Goal: Task Accomplishment & Management: Manage account settings

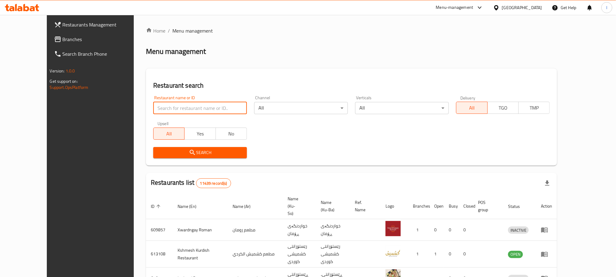
click at [153, 109] on input "search" at bounding box center [200, 108] width 94 height 12
paste input "Espressolab"
click button "Search" at bounding box center [200, 152] width 94 height 11
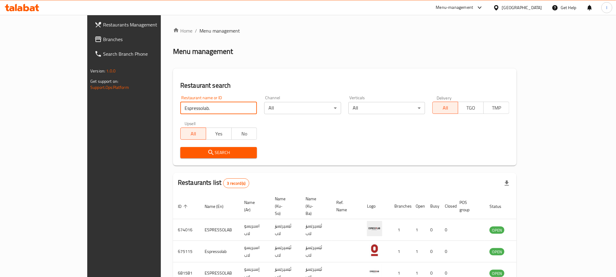
type input "Espressolab."
click at [103, 41] on span "Branches" at bounding box center [144, 39] width 82 height 7
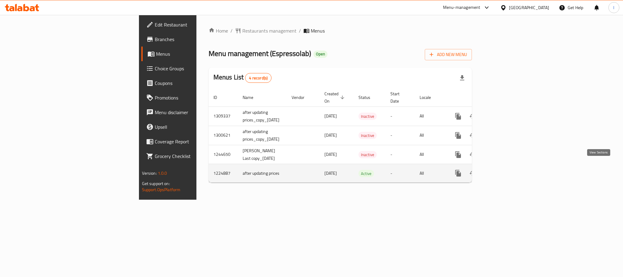
click at [506, 169] on icon "enhanced table" at bounding box center [502, 172] width 7 height 7
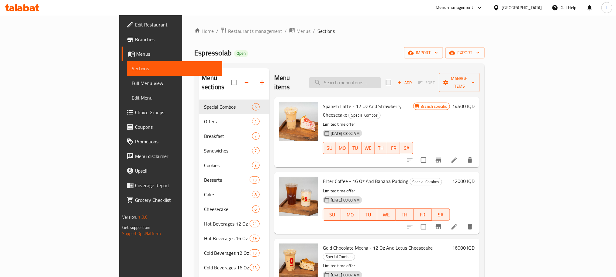
click at [369, 77] on input "search" at bounding box center [345, 82] width 72 height 11
paste input "Watermelon Mint 16 Oz"
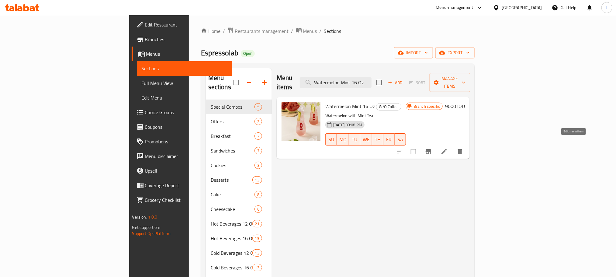
type input "Watermelon Mint 16 Oz"
click at [448, 148] on icon at bounding box center [444, 151] width 7 height 7
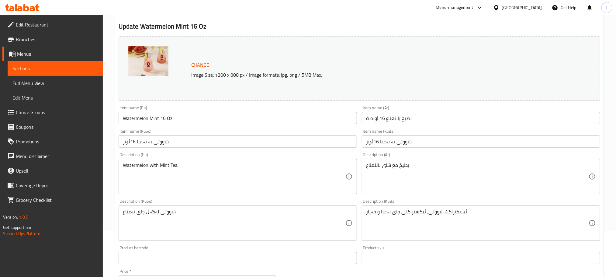
scroll to position [55, 0]
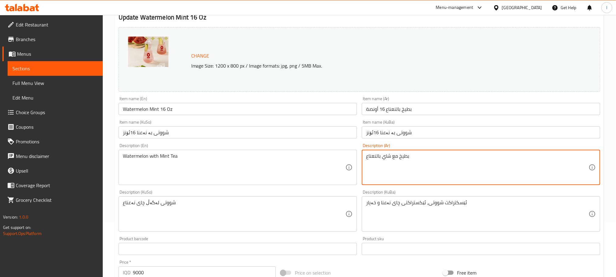
click at [429, 159] on textarea "بطيخ مع شاي بالنعناع" at bounding box center [477, 167] width 223 height 29
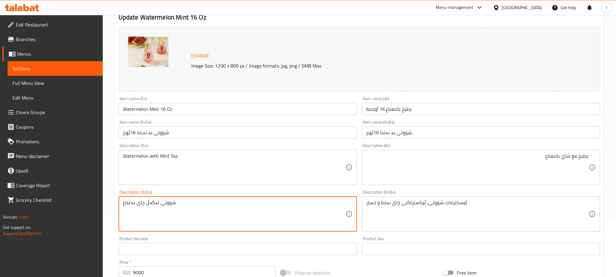
click at [176, 204] on textarea "شووتی لەگەڵ چای نەعناع" at bounding box center [234, 214] width 223 height 29
click at [187, 208] on textarea "شووتی لەگەڵ چای نەعناع" at bounding box center [234, 214] width 223 height 29
click at [292, 203] on textarea "شووتی لەگەڵ چای نەعنا" at bounding box center [234, 214] width 223 height 29
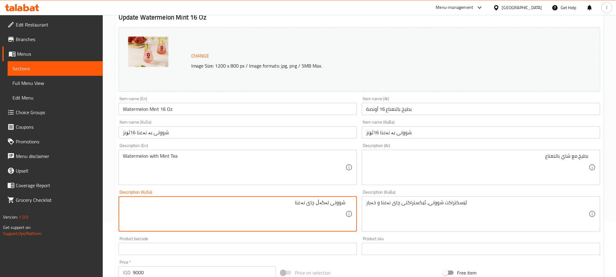
click at [292, 203] on textarea "شووتی لەگەڵ چای نەعنا" at bounding box center [234, 214] width 223 height 29
type textarea "شووتی لەگەڵ چای نەعنا"
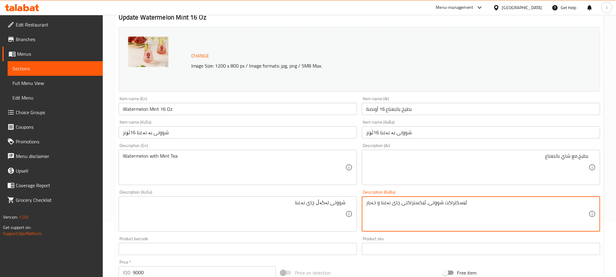
click at [417, 205] on textarea "ئێسکتراکت شووتی، ئێکستراکتی چای نەعنا و خەیار" at bounding box center [477, 214] width 223 height 29
paste textarea "ووتی لەگەڵ چای نەعنا"
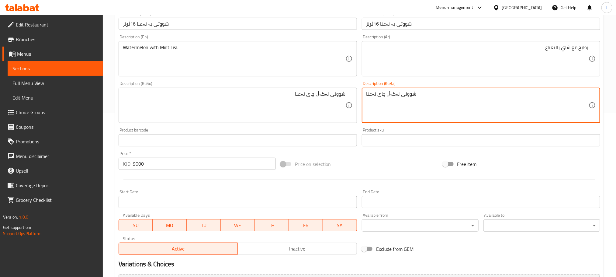
scroll to position [167, 0]
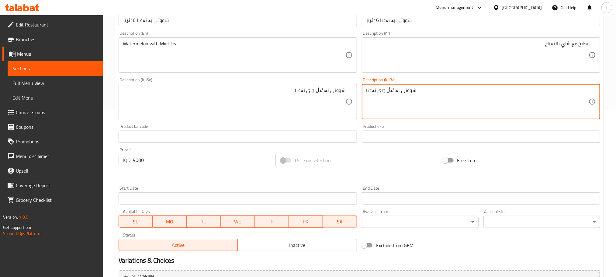
type textarea "شووتی لەگەڵ چای نەعنا"
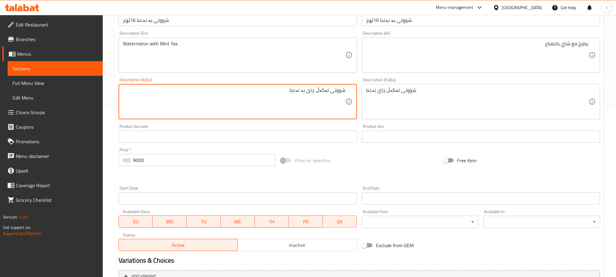
click at [312, 96] on textarea "شووتی لەگەڵ چای بە نەعنا" at bounding box center [234, 101] width 223 height 29
type textarea "شووتی لەگەڵ چای بە نەعنا"
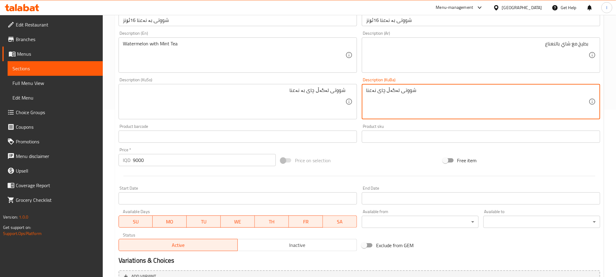
click at [402, 100] on textarea "شووتی لەگەڵ چای نەعنا" at bounding box center [477, 101] width 223 height 29
paste textarea "بە"
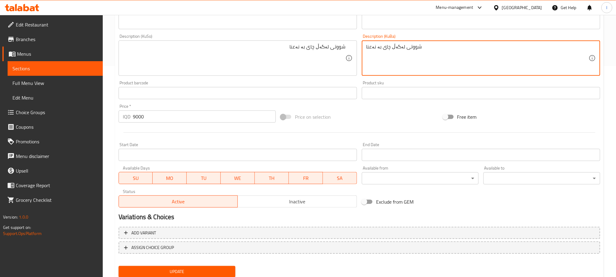
scroll to position [231, 0]
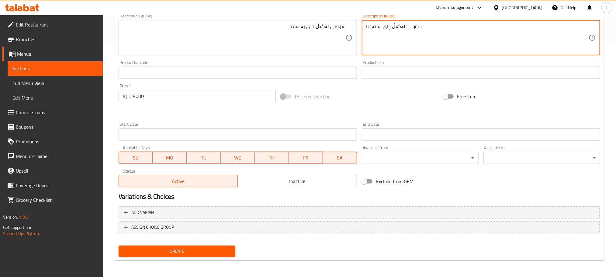
type textarea "شووتی لەگەڵ چای بە نەعنا"
click at [188, 248] on span "Update" at bounding box center [177, 251] width 107 height 8
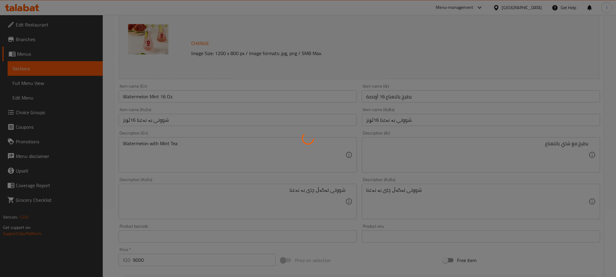
scroll to position [64, 0]
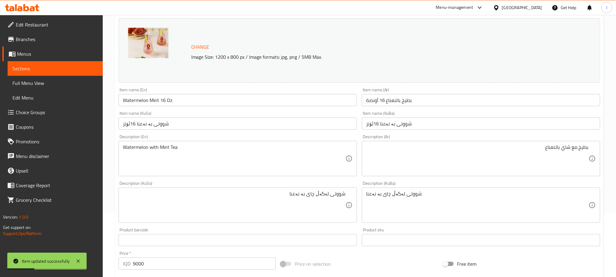
click at [38, 79] on span "Full Menu View" at bounding box center [54, 82] width 85 height 7
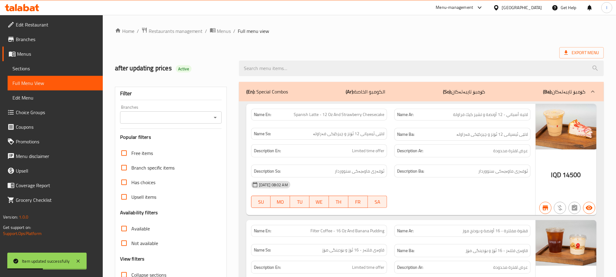
click at [215, 118] on icon "Open" at bounding box center [215, 118] width 3 height 2
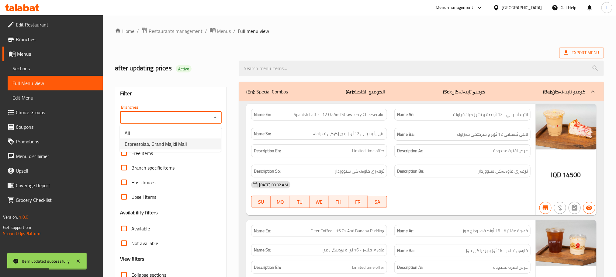
click at [194, 143] on li "Espressolab, Grand Majidi Mall" at bounding box center [170, 143] width 101 height 11
type input "Espressolab, Grand Majidi Mall"
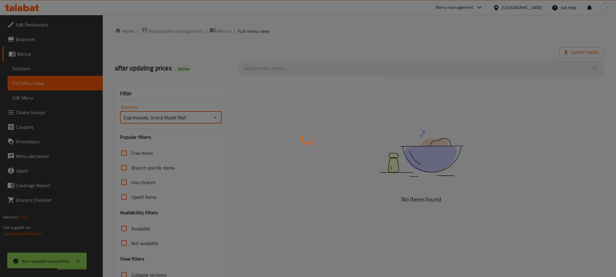
click at [271, 62] on div at bounding box center [308, 138] width 616 height 277
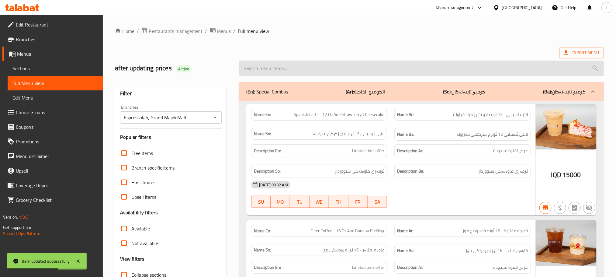
click at [256, 76] on input "search" at bounding box center [421, 69] width 365 height 16
click at [257, 69] on input "search" at bounding box center [421, 69] width 365 height 16
paste input "Watermelon Mint 16 Oz"
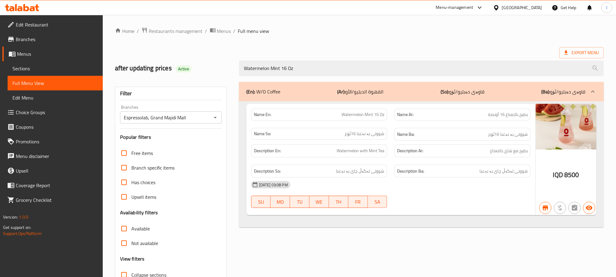
type input "Watermelon Mint 16 Oz"
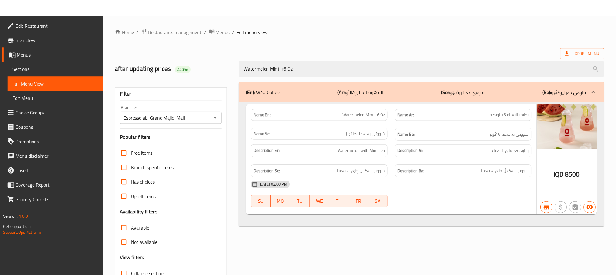
scroll to position [47, 0]
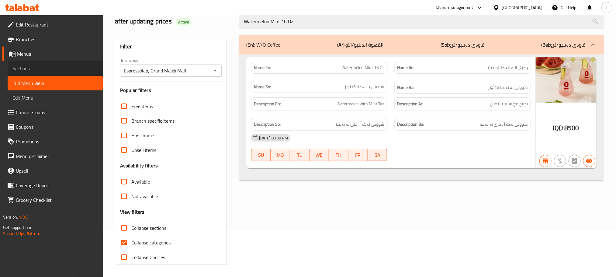
click at [28, 71] on span "Sections" at bounding box center [54, 68] width 85 height 7
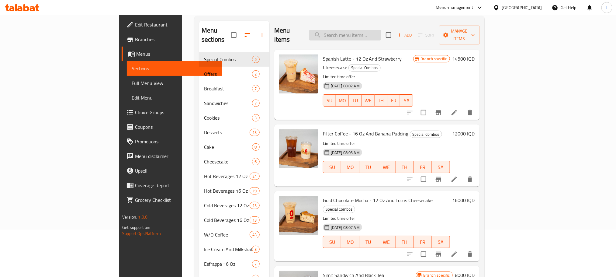
click at [369, 30] on input "search" at bounding box center [345, 35] width 72 height 11
paste input "Watermelon Mint 12 Oz"
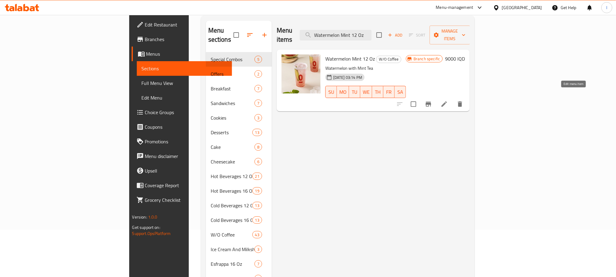
type input "Watermelon Mint 12 Oz"
click at [448, 100] on icon at bounding box center [444, 103] width 7 height 7
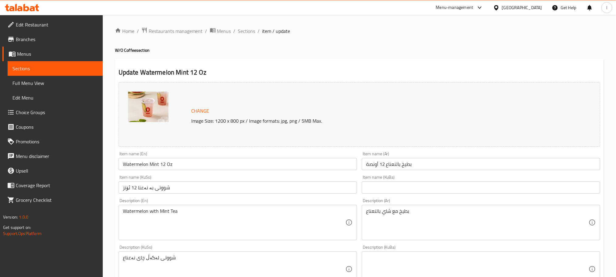
scroll to position [167, 0]
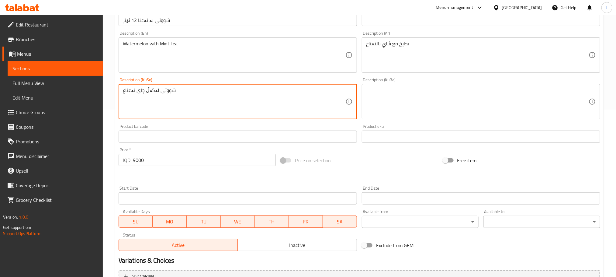
click at [160, 98] on textarea "شووتی لەگەڵ چای نەعناع" at bounding box center [234, 101] width 223 height 29
paste textarea "بە نەعنا"
type textarea "شووتی لەگەڵ چای بە نەعنا"
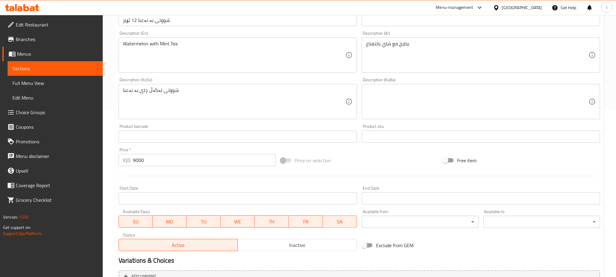
click at [415, 86] on div "Description (KuBa)" at bounding box center [481, 101] width 239 height 35
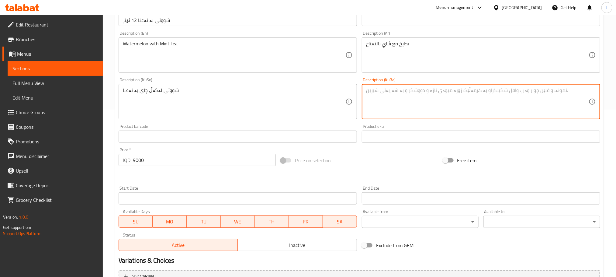
click at [411, 104] on textarea at bounding box center [477, 101] width 223 height 29
paste textarea "شووتی لەگەڵ چای بە نەعنا"
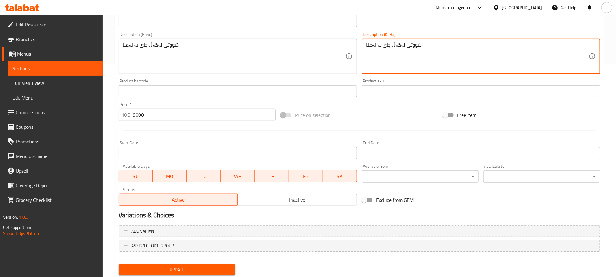
scroll to position [231, 0]
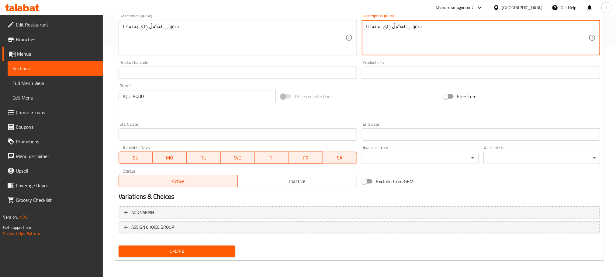
type textarea "شووتی لەگەڵ چای بە نەعنا"
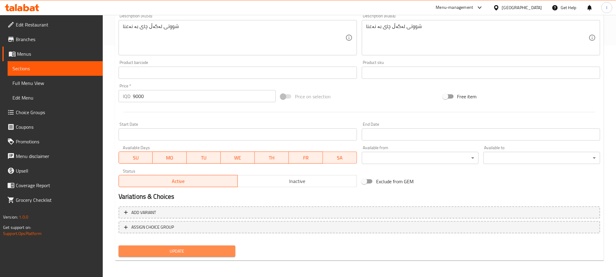
click at [196, 254] on span "Update" at bounding box center [177, 251] width 107 height 8
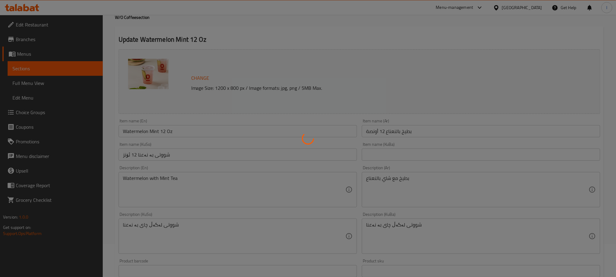
scroll to position [0, 0]
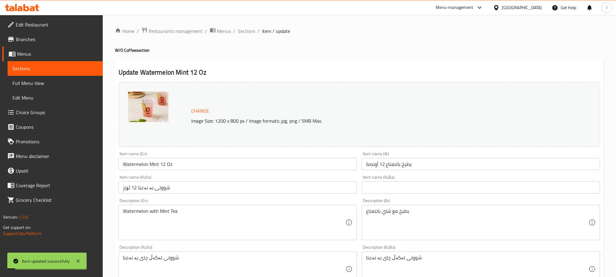
click at [44, 84] on span "Full Menu View" at bounding box center [54, 82] width 85 height 7
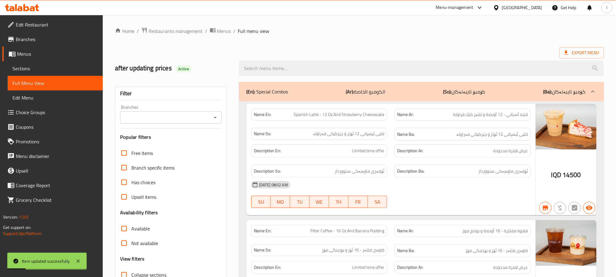
click at [215, 115] on icon "Open" at bounding box center [215, 117] width 7 height 7
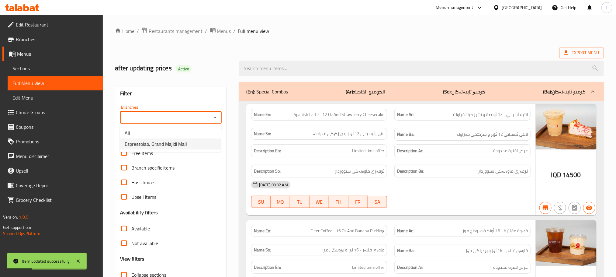
click at [193, 144] on li "Espressolab, Grand Majidi Mall" at bounding box center [170, 143] width 101 height 11
type input "Espressolab, Grand Majidi Mall"
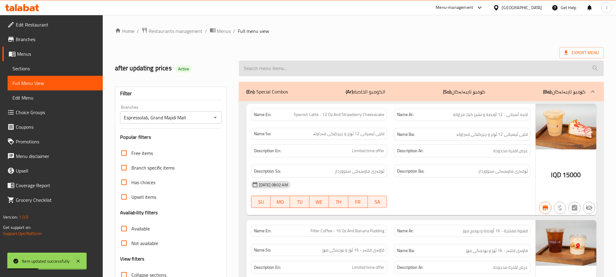
click at [256, 71] on input "search" at bounding box center [421, 69] width 365 height 16
paste input "Watermelon Mint 12 Oz"
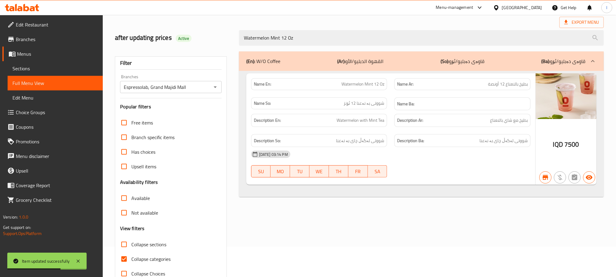
scroll to position [47, 0]
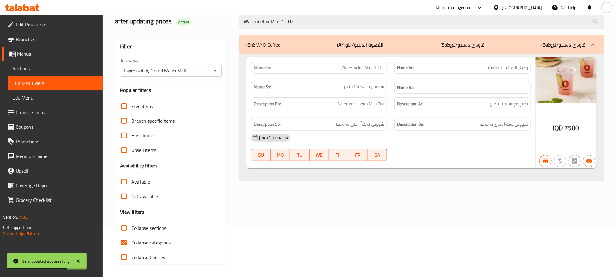
type input "Watermelon Mint 12 Oz"
click at [126, 243] on input "Collapse categories" at bounding box center [124, 242] width 15 height 15
checkbox input "false"
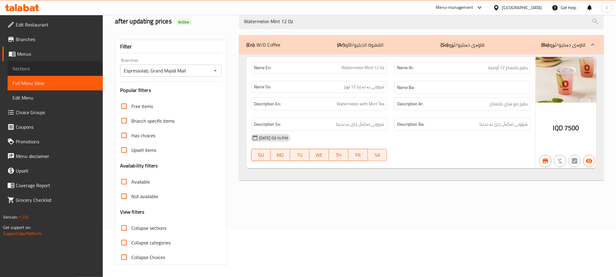
click at [51, 69] on span "Sections" at bounding box center [54, 68] width 85 height 7
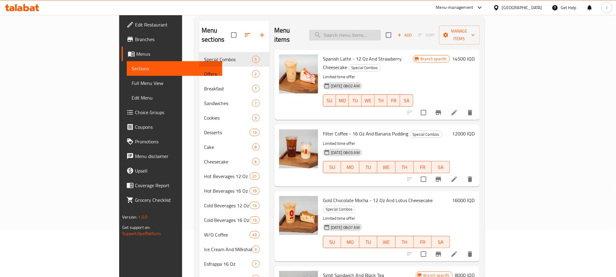
click at [364, 30] on input "search" at bounding box center [345, 35] width 72 height 11
paste input "Coconut Pina 16 Oz"
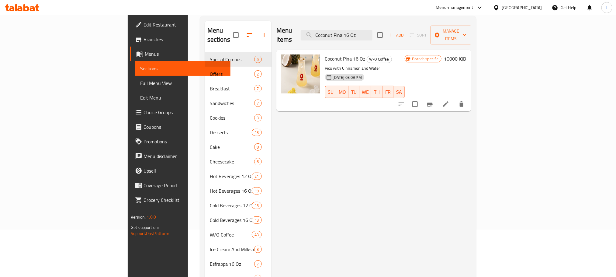
type input "Coconut Pina 16 Oz"
click at [450, 100] on icon at bounding box center [445, 103] width 7 height 7
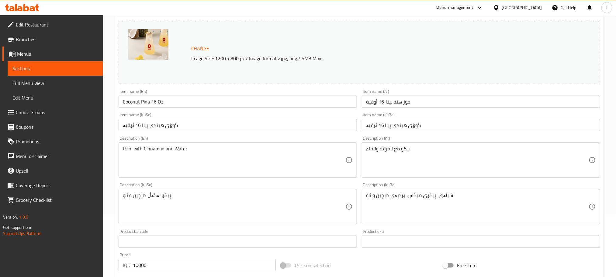
scroll to position [73, 0]
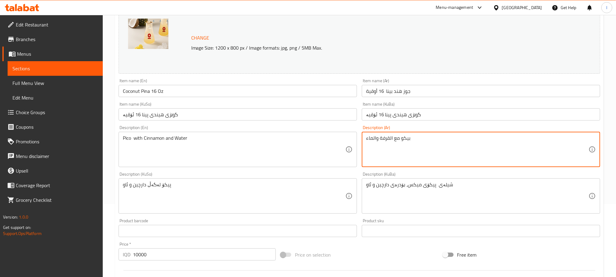
drag, startPoint x: 421, startPoint y: 145, endPoint x: 422, endPoint y: 140, distance: 5.9
click at [551, 137] on textarea "بيكو مع القرفة والماء" at bounding box center [477, 149] width 223 height 29
click at [569, 139] on textarea "بيكو مع القرفة وماء" at bounding box center [477, 149] width 223 height 29
type textarea "بيكو مع قرفة وماء"
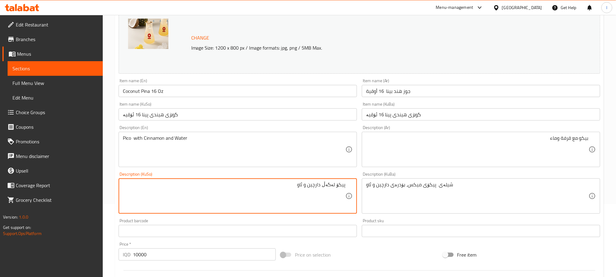
click at [256, 190] on textarea "پیکۆ لەگەڵ دارچین و ئاو" at bounding box center [234, 196] width 223 height 29
click at [256, 191] on textarea "پیکۆ لەگەڵ دارچین و ئاو" at bounding box center [234, 196] width 223 height 29
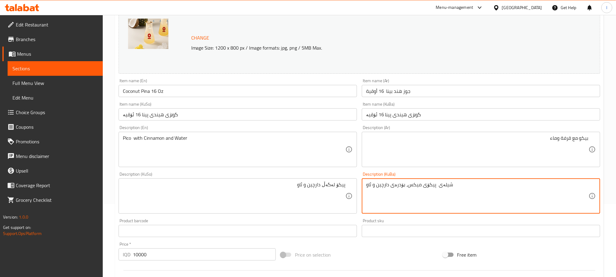
click at [400, 190] on textarea "شیلەی پیکۆی میکس، بۆدرەی دارچین و ئاو" at bounding box center [477, 196] width 223 height 29
paste textarea "پیکۆ لەگەڵ"
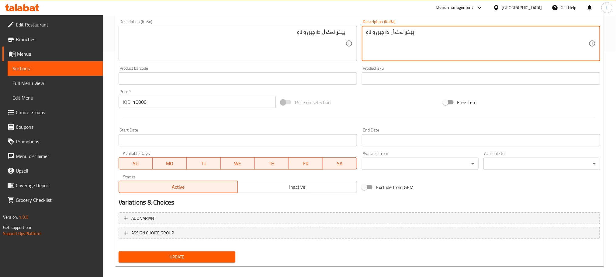
scroll to position [231, 0]
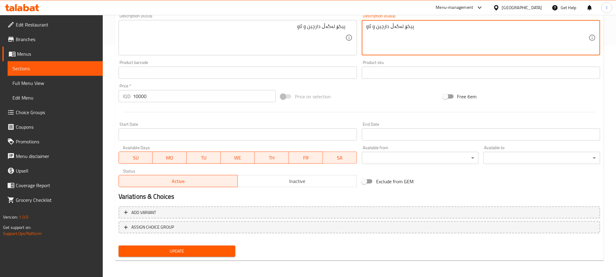
type textarea "پیکۆ لەگەڵ دارچین و ئاو"
click at [183, 249] on span "Update" at bounding box center [177, 251] width 107 height 8
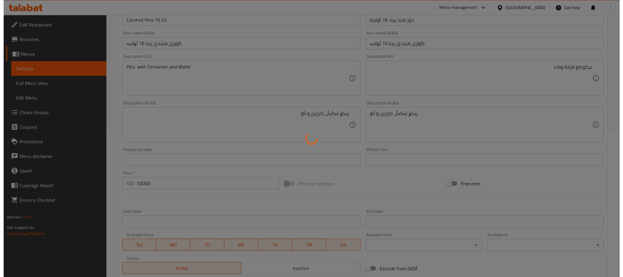
scroll to position [0, 0]
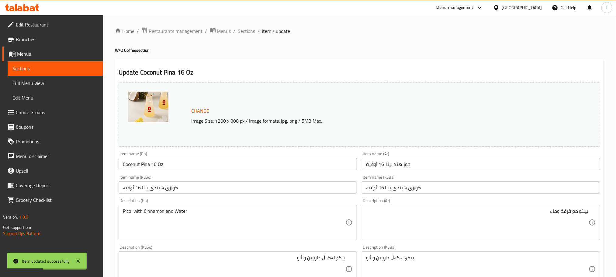
click at [54, 85] on span "Full Menu View" at bounding box center [54, 82] width 85 height 7
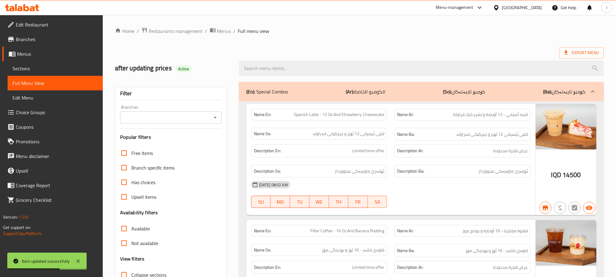
click at [218, 113] on div "Branches" at bounding box center [171, 117] width 102 height 12
click at [218, 118] on icon "Open" at bounding box center [215, 117] width 7 height 7
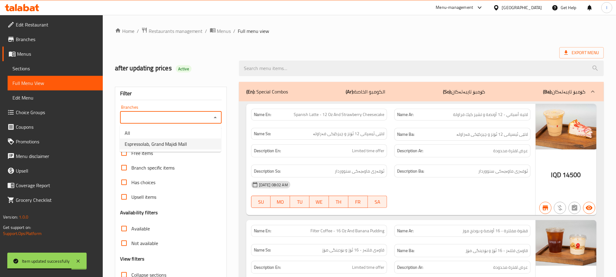
click at [197, 145] on li "Espressolab, Grand Majidi Mall" at bounding box center [170, 143] width 101 height 11
type input "Espressolab, Grand Majidi Mall"
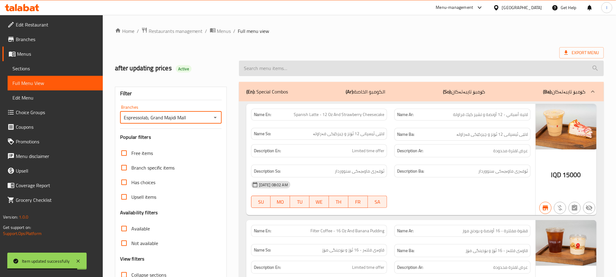
click at [253, 69] on input "search" at bounding box center [421, 69] width 365 height 16
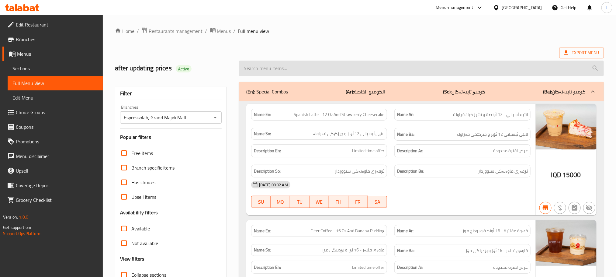
paste input "Coconut Pina 16 Oz"
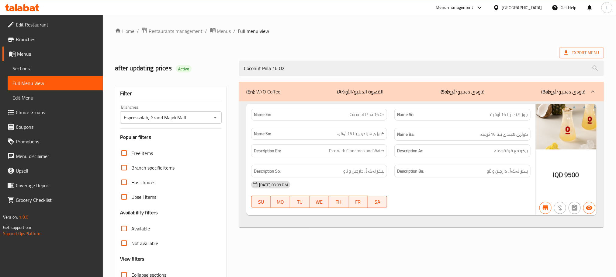
type input "Coconut Pina 16 Oz"
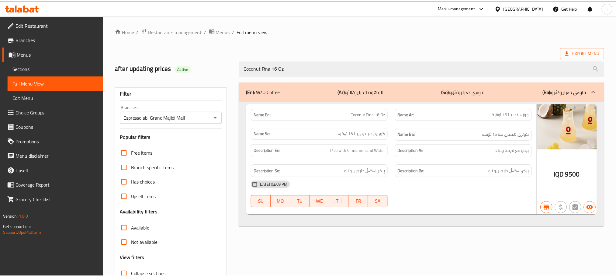
scroll to position [47, 0]
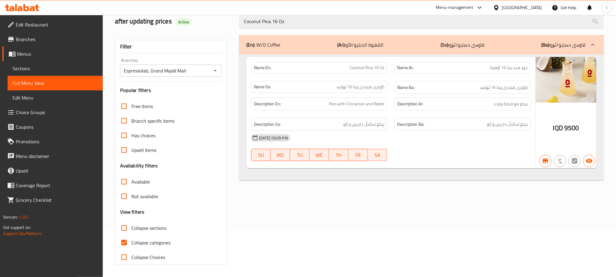
click at [19, 65] on span "Sections" at bounding box center [54, 68] width 85 height 7
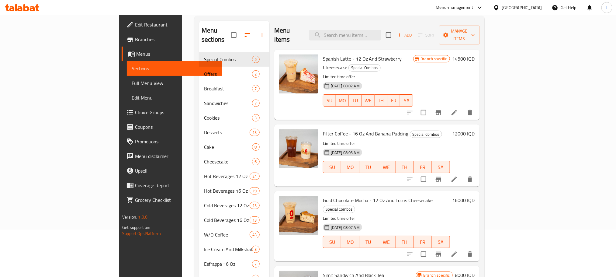
click at [25, 6] on icon at bounding box center [26, 7] width 6 height 7
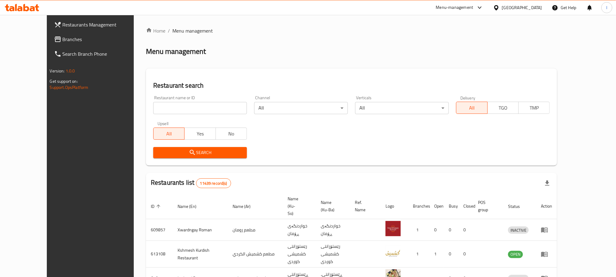
click at [169, 99] on div "Restaurant name or ID Restaurant name or ID" at bounding box center [200, 105] width 94 height 19
click at [153, 103] on input "search" at bounding box center [200, 108] width 94 height 12
paste input "Ahmed Amedi Chicken"
type input "Ahmed Amedi Chicken"
click button "Search" at bounding box center [200, 152] width 94 height 11
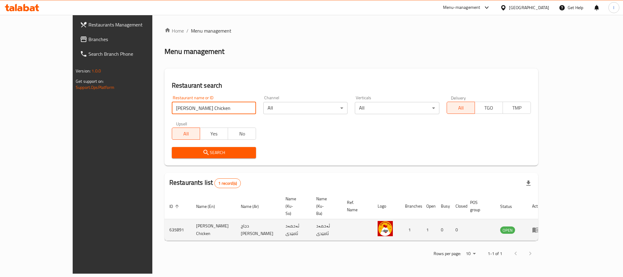
click at [548, 219] on td "enhanced table" at bounding box center [538, 230] width 21 height 22
click at [538, 229] on icon "enhanced table" at bounding box center [537, 230] width 2 height 2
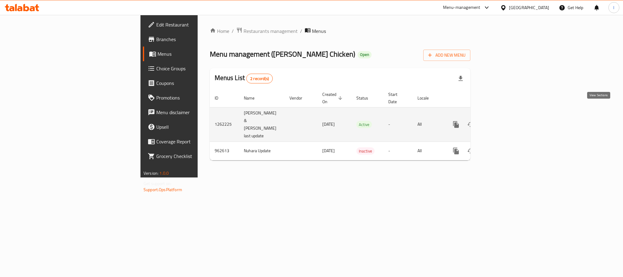
click at [503, 122] on icon "enhanced table" at bounding box center [499, 124] width 5 height 5
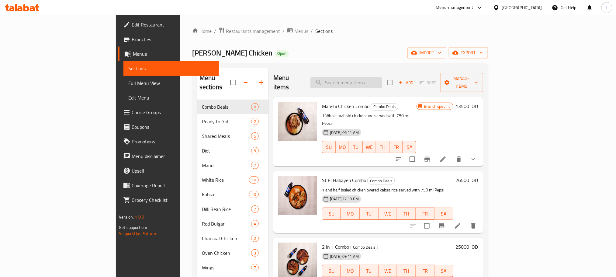
click at [369, 77] on input "search" at bounding box center [347, 82] width 72 height 11
paste input "1 Kg Marinated Chicken Wings"
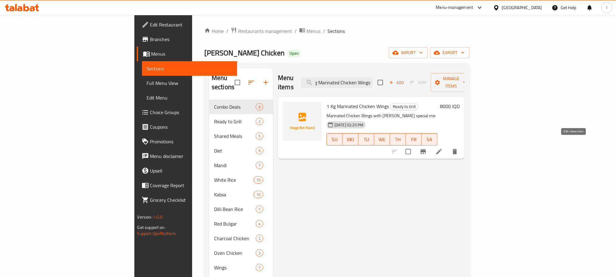
type input "1 Kg Marinated Chicken Wings"
click at [442, 149] on icon at bounding box center [439, 151] width 5 height 5
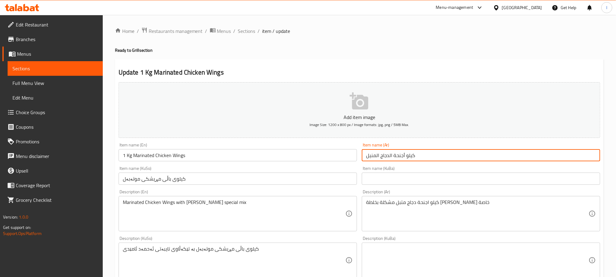
click at [435, 158] on input "كيلو أجنحة الدجاج المنيل" at bounding box center [481, 155] width 239 height 12
click at [558, 155] on input "كيلو أجنحة الدجاج المنيل" at bounding box center [481, 155] width 239 height 12
click at [571, 157] on input "كيلو أجنحة الدجاج منيل" at bounding box center [481, 155] width 239 height 12
type input "كيلو أجنحة دجاج منيل"
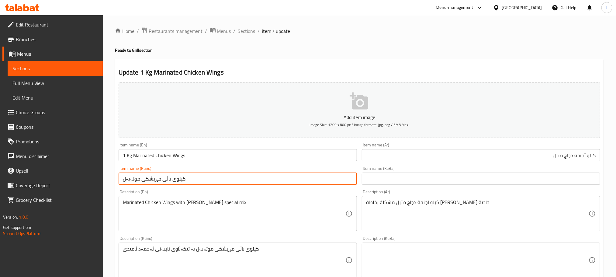
click at [203, 181] on input "کیلوی باڵی مڕیشکی موتەبەل" at bounding box center [238, 178] width 239 height 12
type input "1 کگم باڵی مریشکی موتەپەل"
click at [588, 155] on input "كيلو أجنحة دجاج منيل" at bounding box center [481, 155] width 239 height 12
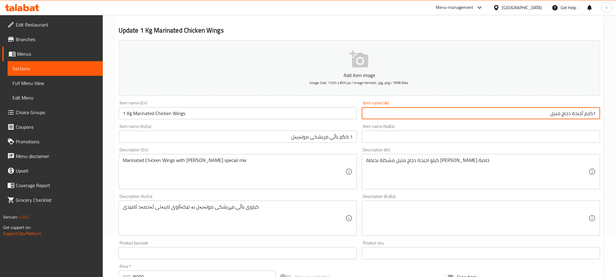
scroll to position [54, 0]
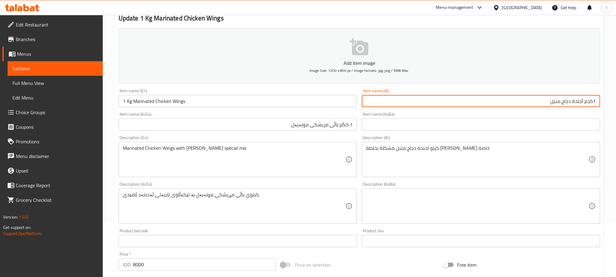
type input "1كجم أجنحة دجاج منيل"
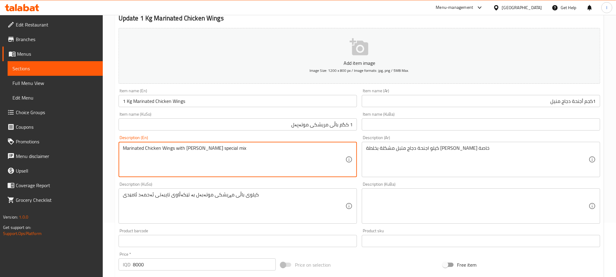
click at [160, 150] on textarea "Marinated Chicken Wings with Ahmed Amedi's special mix" at bounding box center [234, 159] width 223 height 29
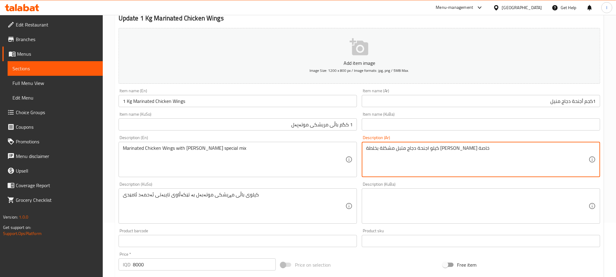
click at [408, 151] on textarea "كيلو اجنحة دجاج متبل مشكلة بخلطة أحمد آميدي خاصة" at bounding box center [477, 159] width 223 height 29
paste textarea "أجنحة دجاج متبلة بخلطة أحمد عمادي ال"
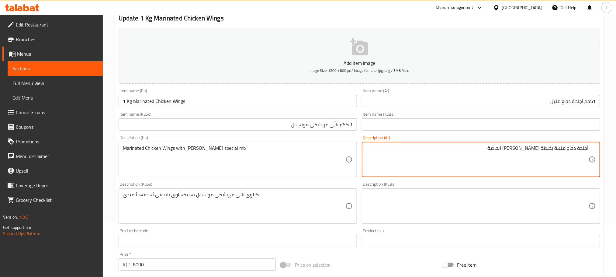
click at [511, 151] on textarea "أجنحة دجاج متبلة بخلطة أحمد عمادي الخاصة" at bounding box center [477, 159] width 223 height 29
type textarea "أجنحة دجاج متبلة بخلطة أحمد عمادي خاصة"
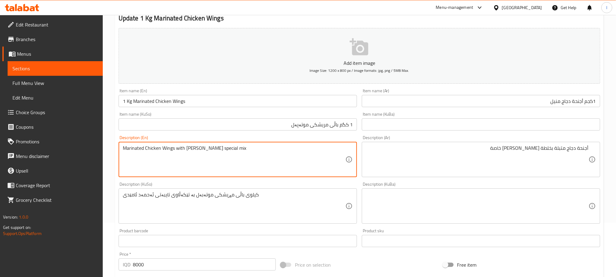
click at [209, 152] on textarea "Marinated Chicken Wings with Ahmed Amedi's special mix" at bounding box center [234, 159] width 223 height 29
drag, startPoint x: 209, startPoint y: 152, endPoint x: 194, endPoint y: 163, distance: 18.7
click at [194, 163] on textarea "Marinated Chicken Wings with Ahmed Amedi's special mix" at bounding box center [234, 159] width 223 height 29
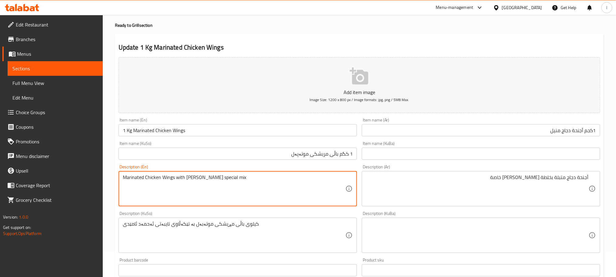
scroll to position [0, 0]
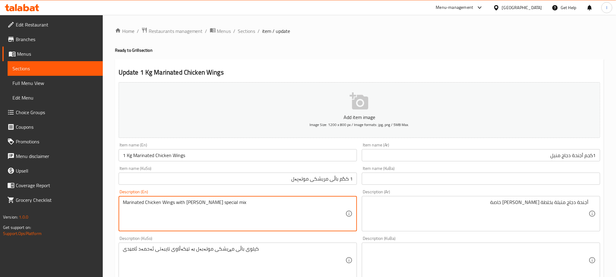
click at [211, 205] on textarea "Marinated Chicken Wings with Ahmed Amedi's special mix" at bounding box center [234, 213] width 223 height 29
click at [280, 215] on textarea "Marinated Chicken Wings with Ahmed Amide's special mix" at bounding box center [234, 213] width 223 height 29
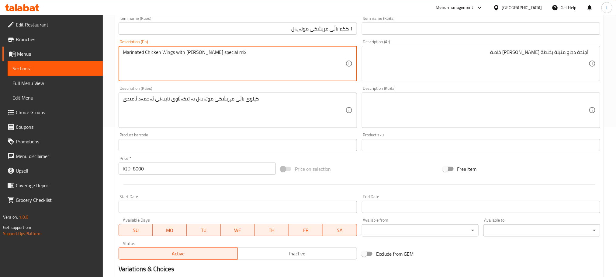
scroll to position [167, 0]
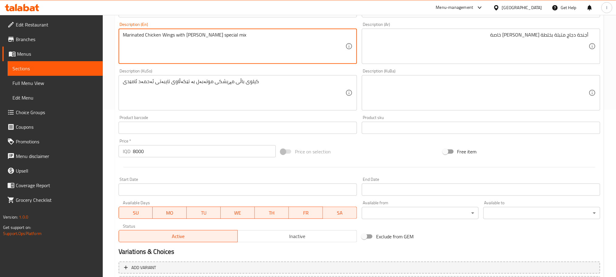
type textarea "Marinated Chicken Wings with Ahmed Amide's special mix"
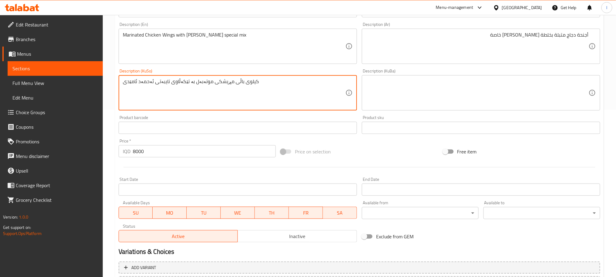
click at [253, 88] on textarea "کیلوی باڵی مڕیشکی موتەبەل بە تێکەڵاوی تایبەتی ئەحمەد ئامێدی" at bounding box center [234, 92] width 223 height 29
click at [280, 83] on textarea "باڵی مریشکی موتەپەل بە تێکەڵەی ئەحەمد ئامێدی" at bounding box center [234, 92] width 223 height 29
click at [259, 82] on textarea "باڵی مریشکی موتەپەل بە تێکەڵەی تایبەتی ئەحەمد ئامێدی" at bounding box center [234, 92] width 223 height 29
click at [257, 83] on textarea "باڵی مریشکی موتەپەل بە تێکەڵەی تایبەتی ئەحمد ئامێدی" at bounding box center [234, 92] width 223 height 29
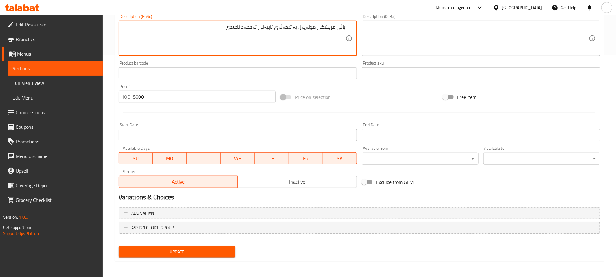
scroll to position [222, 0]
type textarea "باڵی مریشکی موتەپەل بە تێکەڵەی تایبەتی ئەحمەد ئامێدی"
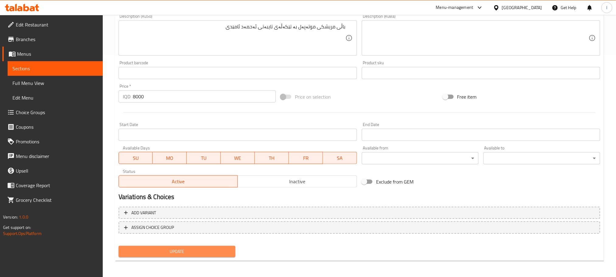
click at [196, 249] on span "Update" at bounding box center [177, 252] width 107 height 8
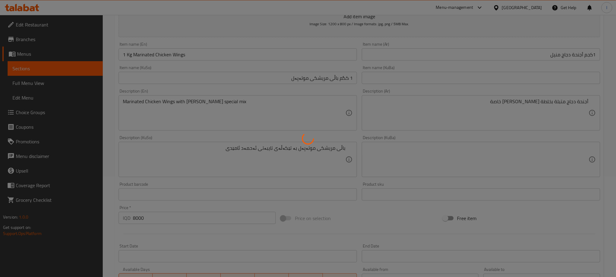
scroll to position [0, 0]
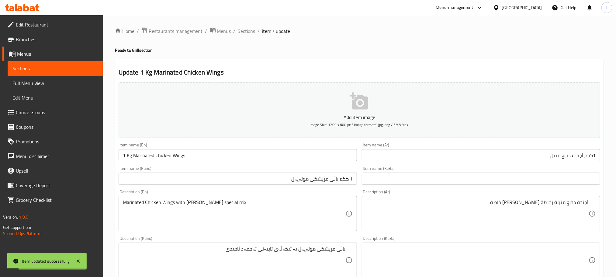
click at [45, 84] on span "Full Menu View" at bounding box center [54, 82] width 85 height 7
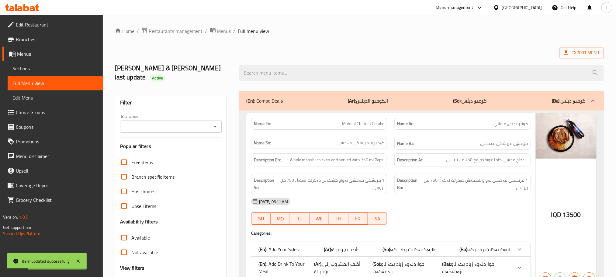
drag, startPoint x: 217, startPoint y: 117, endPoint x: 214, endPoint y: 121, distance: 4.8
click at [217, 123] on icon "Open" at bounding box center [215, 126] width 7 height 7
click at [203, 144] on li "Ahmed Amedi Chicken, Gre Base" at bounding box center [170, 143] width 101 height 11
type input "Ahmed Amedi Chicken, Gre Base"
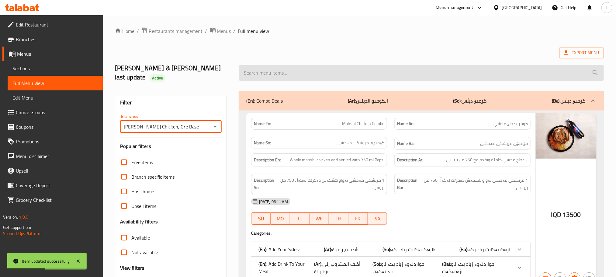
click at [273, 71] on input "search" at bounding box center [421, 73] width 365 height 16
paste input "1 Kg Marinated Chicken Wings"
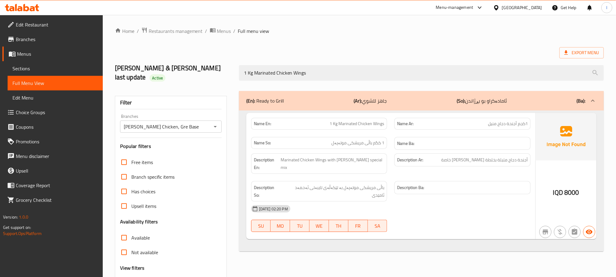
type input "1 Kg Marinated Chicken Wings"
click at [36, 25] on span "Edit Restaurant" at bounding box center [57, 24] width 82 height 7
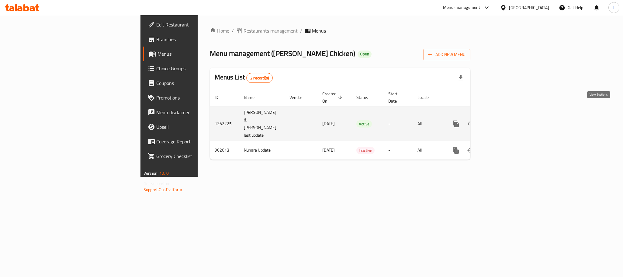
click at [507, 117] on link "enhanced table" at bounding box center [500, 124] width 15 height 15
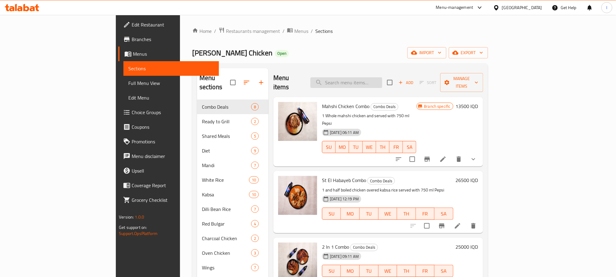
click at [379, 77] on input "search" at bounding box center [347, 82] width 72 height 11
paste input "[PERSON_NAME] Chicken"
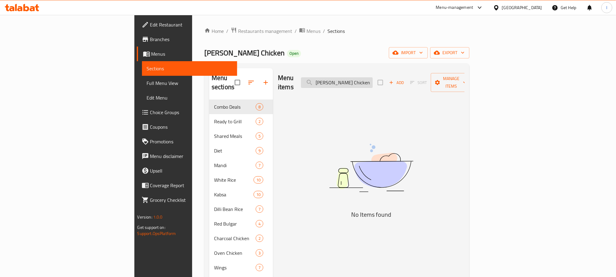
click at [373, 80] on input "Ahmed Amedi Chicken" at bounding box center [337, 82] width 72 height 11
paste input "1 Kg Marinated Chicken Wings"
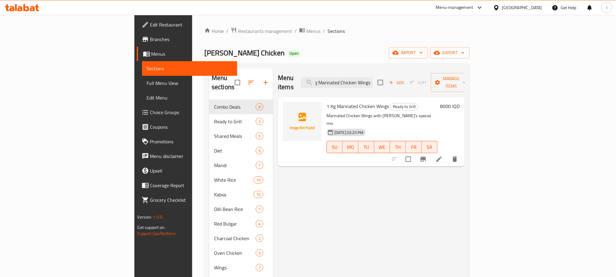
type input "1 Kg Marinated Chicken Wings"
click at [448, 154] on li at bounding box center [439, 159] width 17 height 11
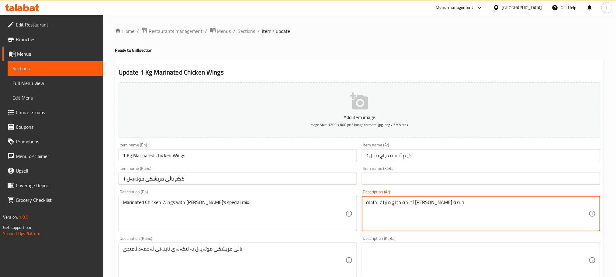
drag, startPoint x: 402, startPoint y: 201, endPoint x: 379, endPoint y: 204, distance: 23.0
paste textarea "أحمد اميدي"
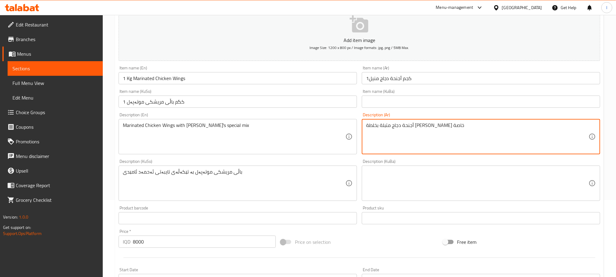
scroll to position [222, 0]
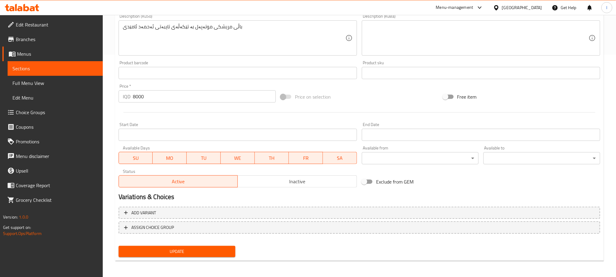
type textarea "أجنحة دجاج متبلة بخلطة أحمد اميدي خاصة"
click at [211, 249] on span "Update" at bounding box center [177, 252] width 107 height 8
click at [49, 76] on link "Full Menu View" at bounding box center [55, 83] width 95 height 15
click at [43, 80] on span "Full Menu View" at bounding box center [54, 82] width 85 height 7
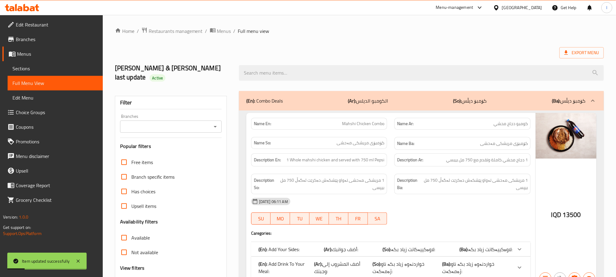
click at [215, 123] on icon "Open" at bounding box center [215, 126] width 7 height 7
click at [201, 138] on li "Ahmed Amedi Chicken, Gre Base" at bounding box center [170, 143] width 101 height 11
type input "Ahmed Amedi Chicken, Gre Base"
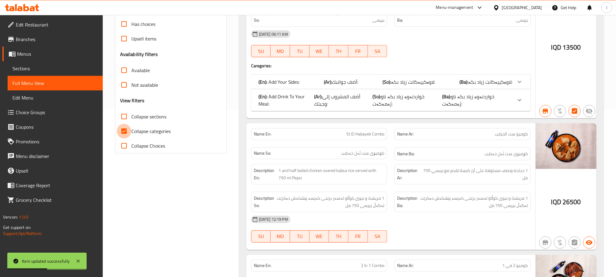
click at [128, 124] on input "Collapse categories" at bounding box center [124, 131] width 15 height 15
checkbox input "false"
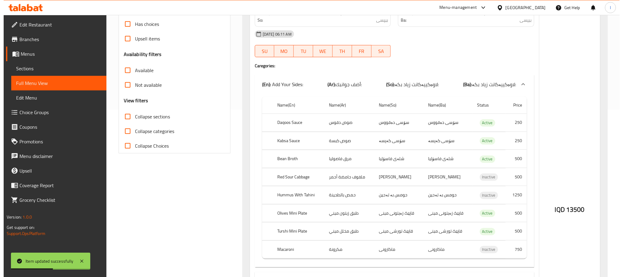
scroll to position [0, 0]
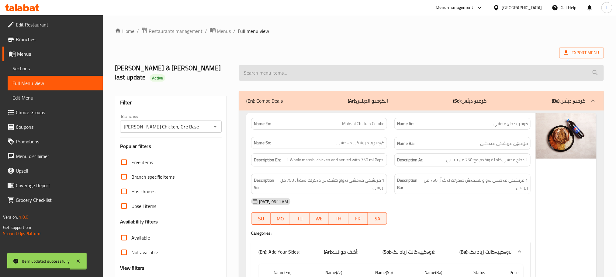
paste input "1 Kg Marinated Chicken Wings"
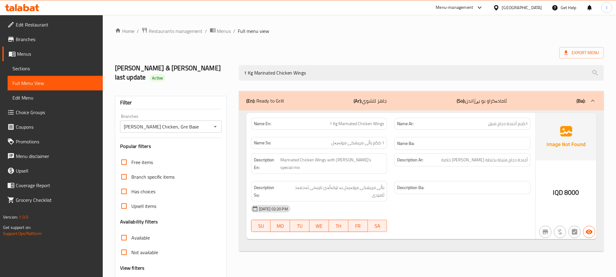
type input "1 Kg Marinated Chicken Wings"
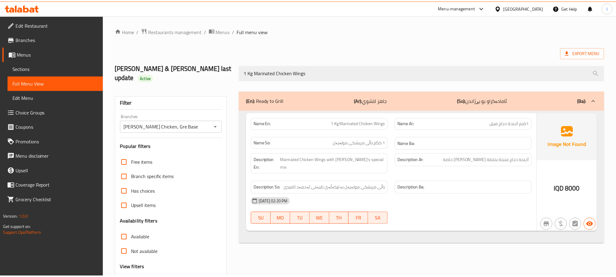
scroll to position [47, 0]
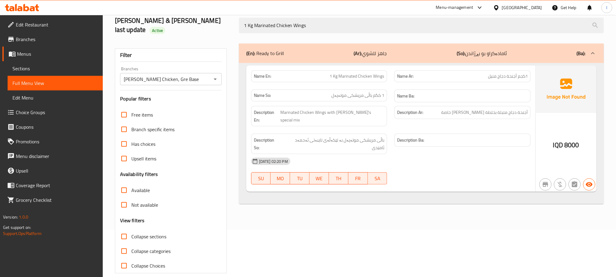
click at [13, 5] on icon at bounding box center [22, 7] width 34 height 7
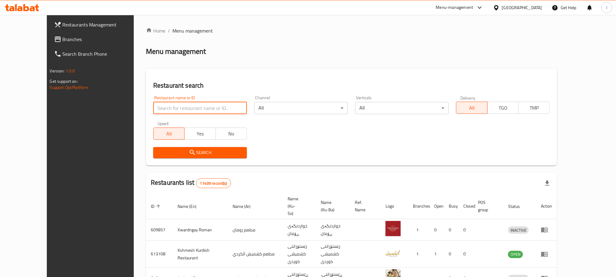
click at [153, 105] on input "search" at bounding box center [200, 108] width 94 height 12
click at [49, 34] on link "Branches" at bounding box center [99, 39] width 100 height 15
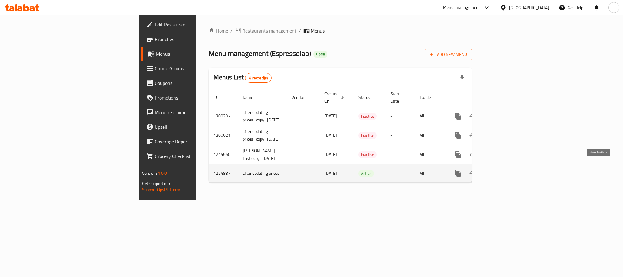
click at [506, 169] on icon "enhanced table" at bounding box center [502, 172] width 7 height 7
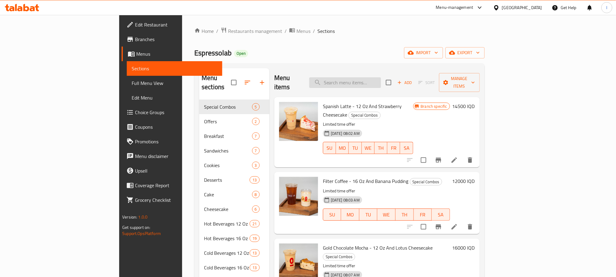
click at [363, 80] on input "search" at bounding box center [345, 82] width 72 height 11
paste input "Iced Matcha Latte - 16 Oz"
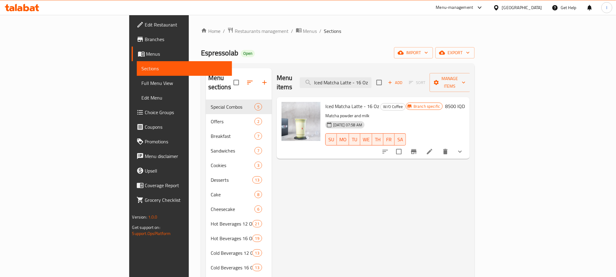
type input "Iced Matcha Latte - 16 Oz"
click at [434, 148] on icon at bounding box center [429, 151] width 7 height 7
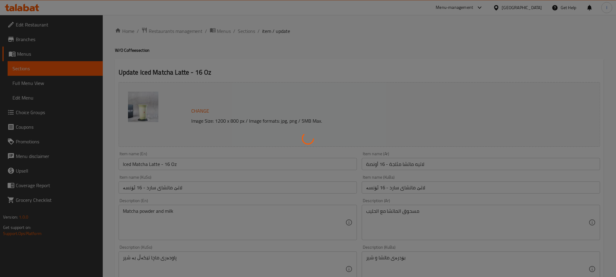
type input "[DEMOGRAPHIC_DATA] 10:"
type input "ئێکسترا10:"
type input "0"
type input "8"
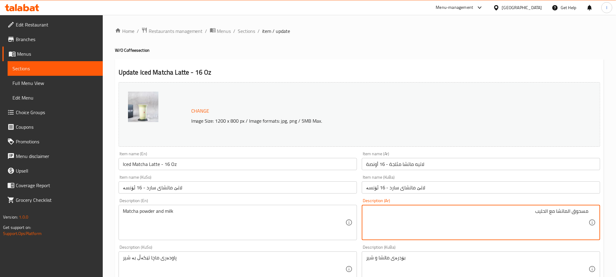
click at [567, 211] on textarea "مسحوق الماتشا مع الحليب" at bounding box center [477, 222] width 223 height 29
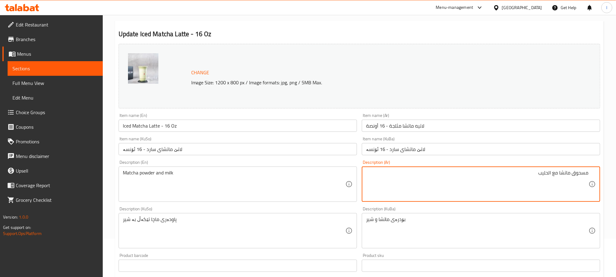
scroll to position [47, 0]
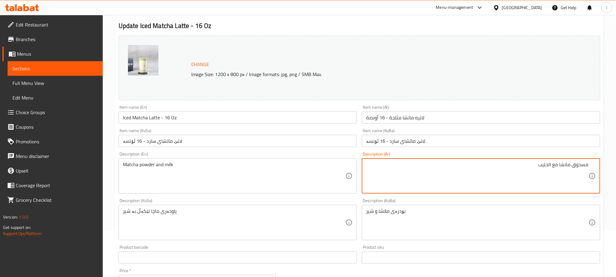
click at [549, 162] on textarea "مسحوق ماتشا مع الحليب" at bounding box center [477, 176] width 223 height 29
type textarea "مسحوق ماتشا مع حليب"
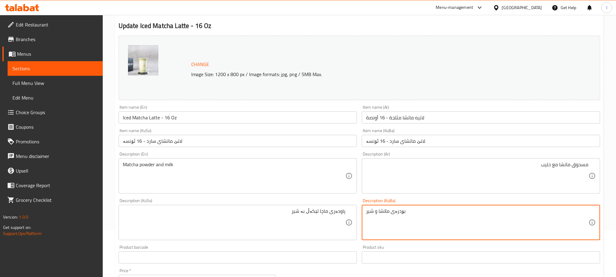
drag, startPoint x: 388, startPoint y: 214, endPoint x: 362, endPoint y: 214, distance: 25.9
click at [373, 214] on textarea "بۆدرەی ماتشا و شیر" at bounding box center [477, 222] width 223 height 29
drag, startPoint x: 391, startPoint y: 211, endPoint x: 368, endPoint y: 210, distance: 23.1
click at [368, 210] on textarea "بۆدرەی ماتشا و شیر" at bounding box center [477, 222] width 223 height 29
click at [375, 209] on textarea "بۆدرەی ماتشا و شیر" at bounding box center [477, 222] width 223 height 29
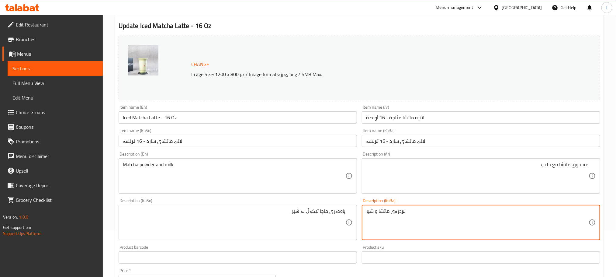
drag, startPoint x: 389, startPoint y: 208, endPoint x: 356, endPoint y: 206, distance: 32.6
click at [356, 206] on div "Change Image Size: 1200 x 800 px / Image formats: jpg, png / 5MB Max. Item name…" at bounding box center [359, 203] width 487 height 341
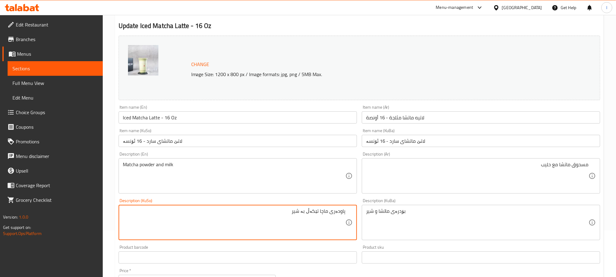
drag, startPoint x: 330, startPoint y: 213, endPoint x: 277, endPoint y: 211, distance: 53.3
paste textarea "ماتشا و شیر"
click at [316, 213] on textarea "[PERSON_NAME] و شیر" at bounding box center [234, 222] width 223 height 29
click at [315, 214] on textarea "[PERSON_NAME] و شیر" at bounding box center [234, 222] width 223 height 29
click at [314, 214] on textarea "پاودەری ماتشا لەگەڵ شیر" at bounding box center [234, 222] width 223 height 29
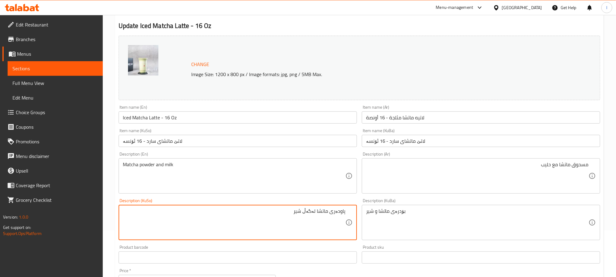
click at [314, 214] on textarea "پاودەری ماتشا لەگەڵ شیر" at bounding box center [234, 222] width 223 height 29
type textarea "پاودەری ماتشا لەگەڵ شیر"
click at [373, 205] on div "بۆدرەی ماتشا و شیر Description (KuBa)" at bounding box center [481, 222] width 239 height 35
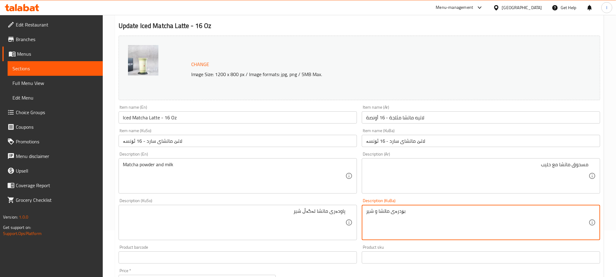
click at [376, 218] on textarea "بۆدرەی ماتشا و شیر" at bounding box center [477, 222] width 223 height 29
paste textarea "[PERSON_NAME] لەگەڵ"
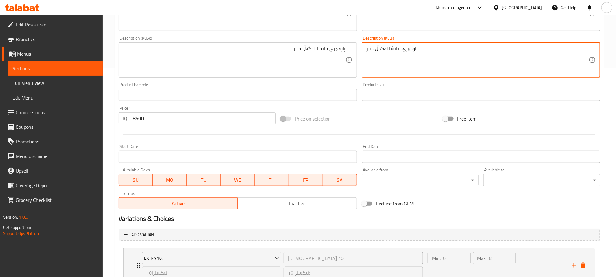
scroll to position [257, 0]
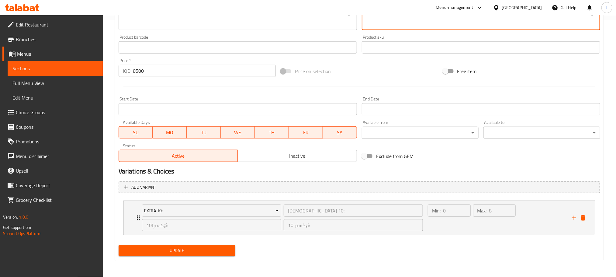
type textarea "پاودەری ماتشا لەگەڵ شیر"
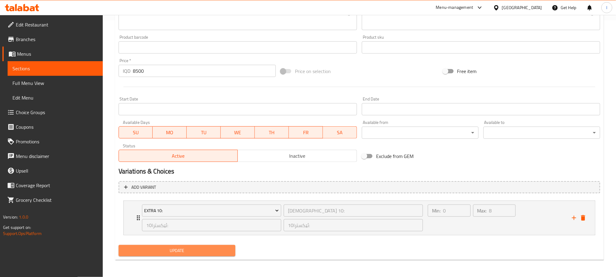
click at [222, 247] on span "Update" at bounding box center [177, 251] width 107 height 8
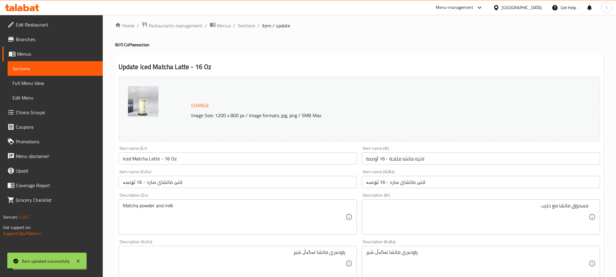
scroll to position [0, 0]
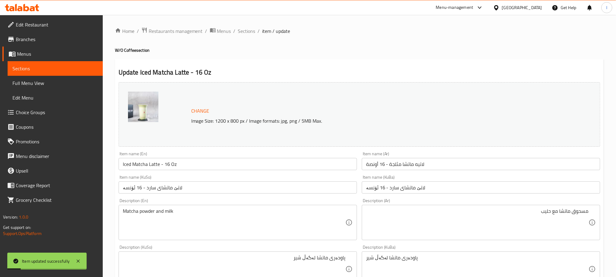
click at [149, 165] on input "Iced Matcha Latte - 16 Oz" at bounding box center [238, 164] width 239 height 12
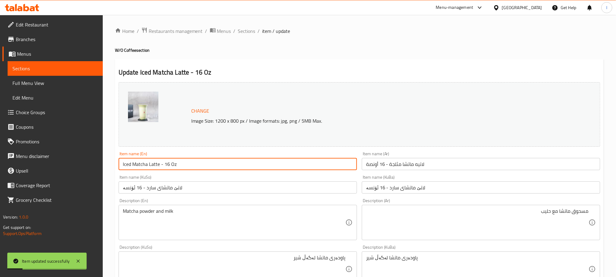
click at [149, 165] on input "Iced Matcha Latte - 16 Oz" at bounding box center [238, 164] width 239 height 12
click at [43, 82] on span "Full Menu View" at bounding box center [54, 82] width 85 height 7
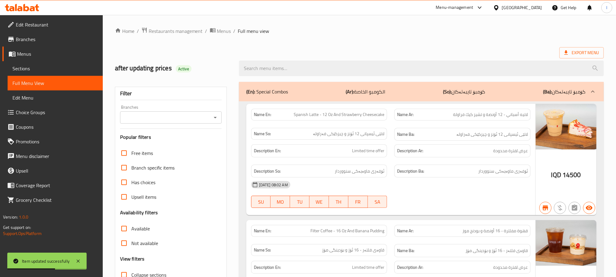
click at [218, 120] on icon "Open" at bounding box center [215, 117] width 7 height 7
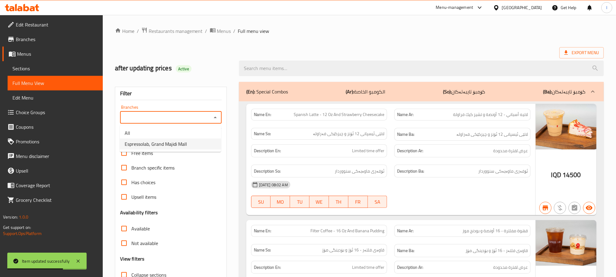
click at [198, 147] on li "Espressolab, Grand Majidi Mall" at bounding box center [170, 143] width 101 height 11
type input "Espressolab, Grand Majidi Mall"
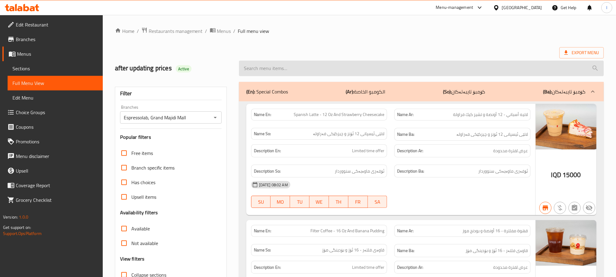
click at [266, 68] on input "search" at bounding box center [421, 69] width 365 height 16
paste input "Iced Matcha Latte - 16 Oz"
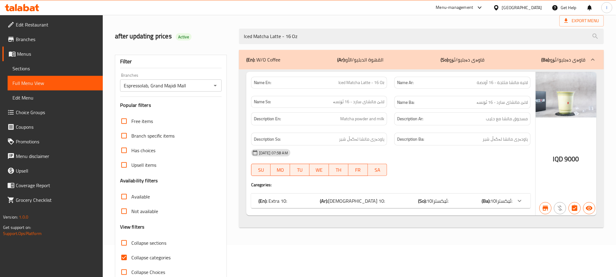
scroll to position [47, 0]
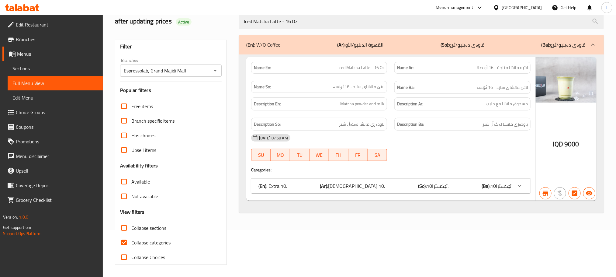
type input "Iced Matcha Latte - 16 Oz"
click at [121, 239] on input "Collapse categories" at bounding box center [124, 242] width 15 height 15
checkbox input "false"
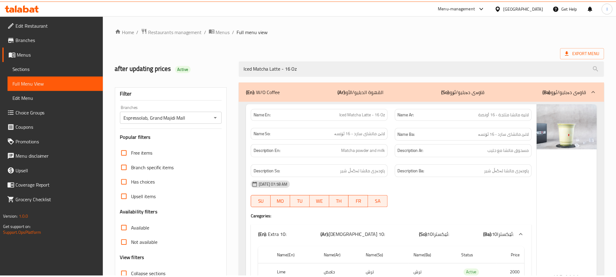
scroll to position [174, 0]
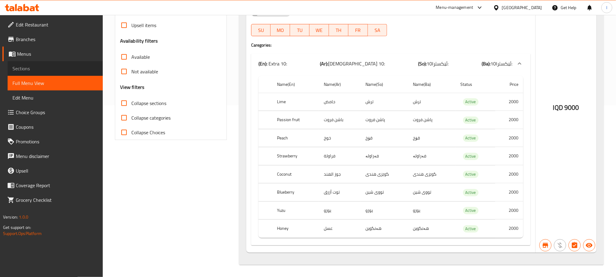
click at [24, 61] on link "Sections" at bounding box center [55, 68] width 95 height 15
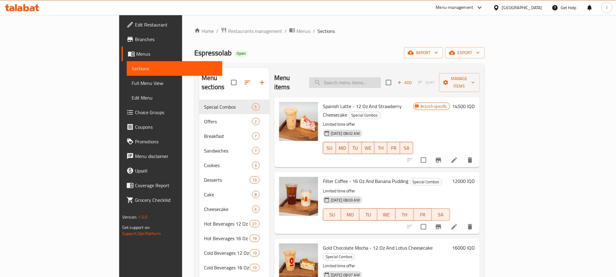
click at [371, 78] on input "search" at bounding box center [345, 82] width 72 height 11
paste input "Strawberry Milkshake"
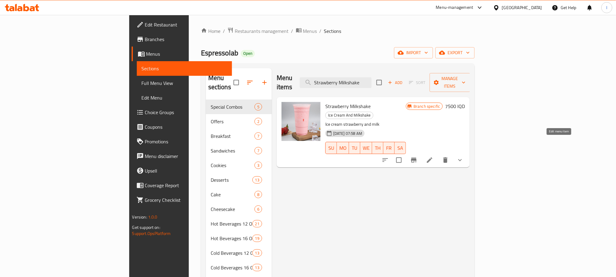
type input "Strawberry Milkshake"
click at [434, 156] on icon at bounding box center [429, 159] width 7 height 7
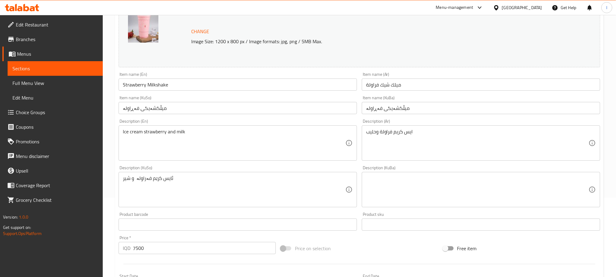
scroll to position [82, 0]
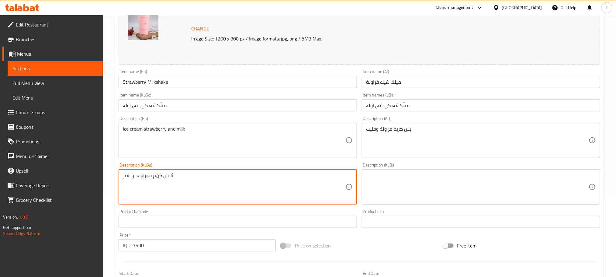
click at [187, 180] on textarea "ئایس کرێم فەراولە و شیر" at bounding box center [234, 186] width 223 height 29
click at [193, 183] on textarea "ئایس کرێم فەراولە و شیر" at bounding box center [234, 186] width 223 height 29
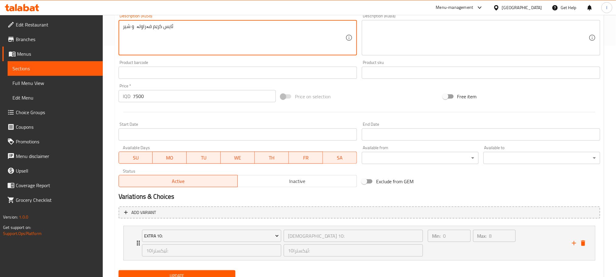
scroll to position [257, 0]
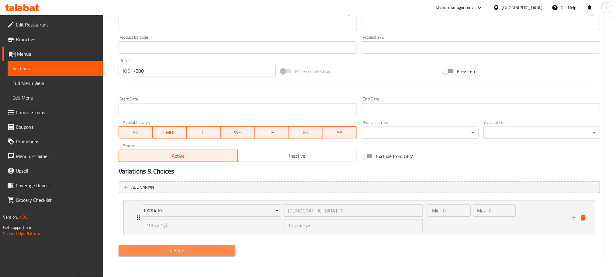
drag, startPoint x: 207, startPoint y: 251, endPoint x: 120, endPoint y: 204, distance: 99.8
click at [207, 250] on span "Update" at bounding box center [177, 251] width 107 height 8
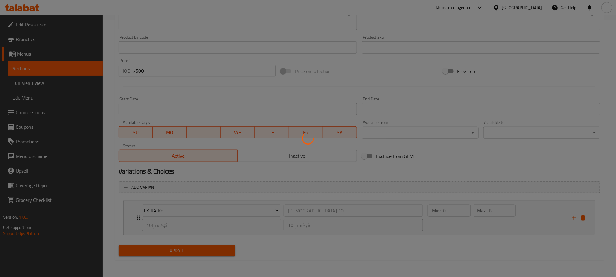
scroll to position [0, 0]
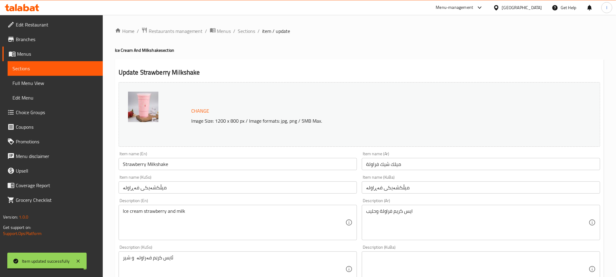
click at [32, 83] on span "Full Menu View" at bounding box center [54, 82] width 85 height 7
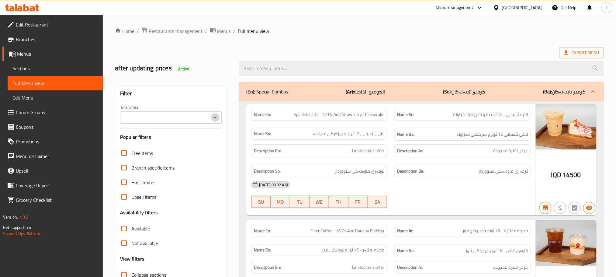
click at [214, 116] on icon "Open" at bounding box center [215, 117] width 7 height 7
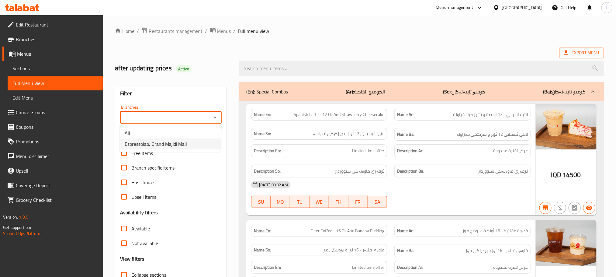
click at [176, 144] on span "Espressolab, Grand Majidi Mall" at bounding box center [156, 143] width 62 height 7
type input "Espressolab, Grand Majidi Mall"
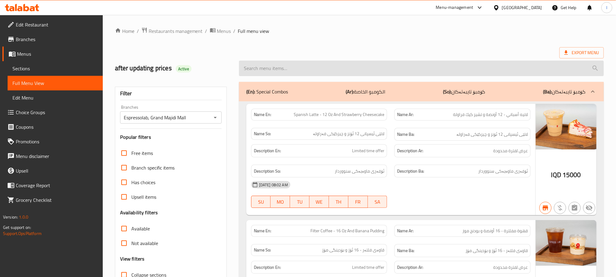
click at [254, 65] on input "search" at bounding box center [421, 69] width 365 height 16
paste input "Strawberry Milkshake"
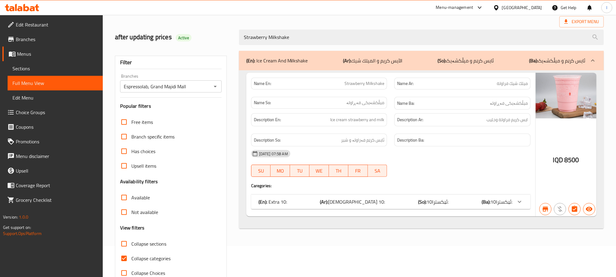
scroll to position [47, 0]
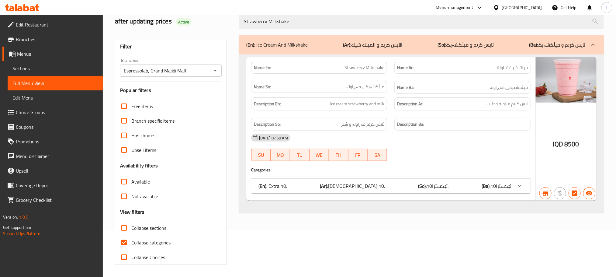
type input "Strawberry Milkshake"
click at [125, 242] on input "Collapse categories" at bounding box center [124, 242] width 15 height 15
checkbox input "false"
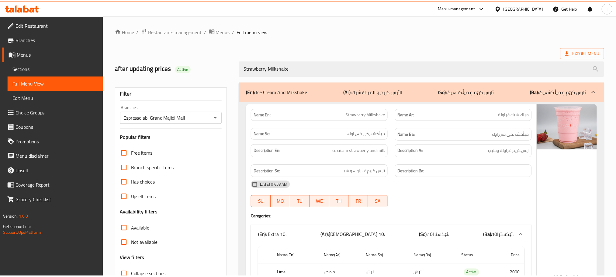
scroll to position [174, 0]
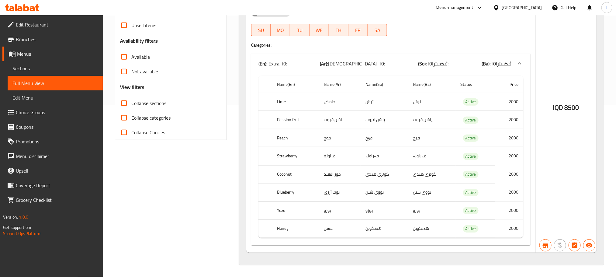
drag, startPoint x: 33, startPoint y: 68, endPoint x: 45, endPoint y: 72, distance: 12.3
click at [34, 68] on span "Sections" at bounding box center [54, 68] width 85 height 7
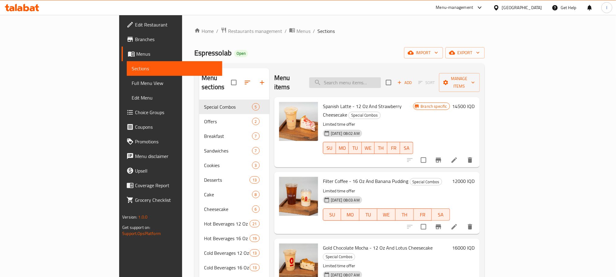
click at [361, 77] on input "search" at bounding box center [345, 82] width 72 height 11
paste input "Vanilla Milkshake"
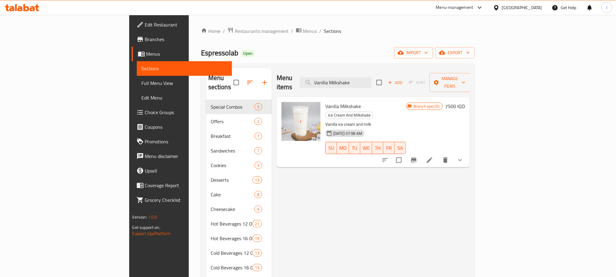
type input "Vanilla Milkshake"
click at [438, 155] on li at bounding box center [429, 160] width 17 height 11
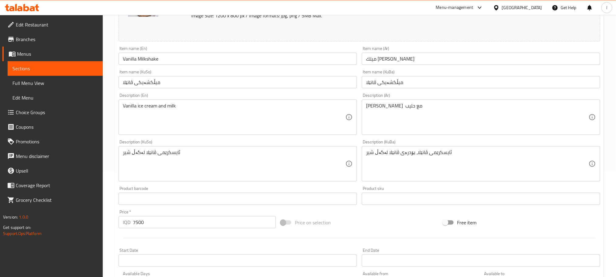
scroll to position [106, 0]
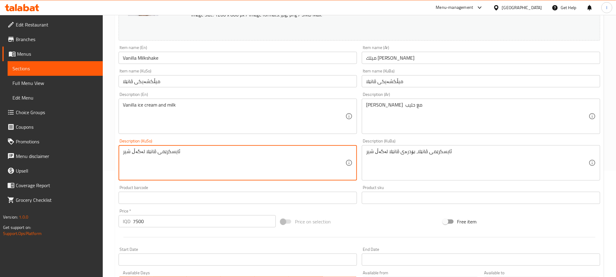
click at [195, 157] on textarea "ئایسکرێمی ڤانێلا لەگەڵ شیر" at bounding box center [234, 162] width 223 height 29
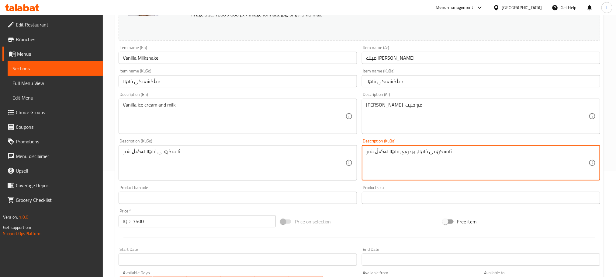
click at [390, 152] on textarea "ئایسکرێمی ڤانێلا، بۆدرەی ڤانێلا لەگەڵ شیر" at bounding box center [477, 162] width 223 height 29
paste textarea
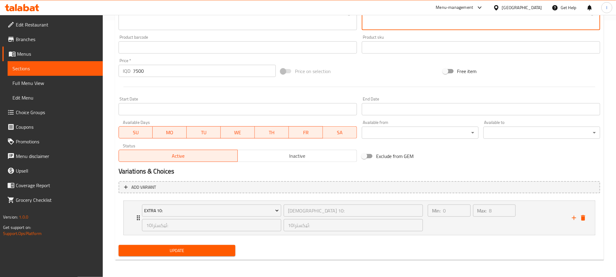
type textarea "ئایسکرێمی ڤانێلا لەگەڵ شیر"
click at [179, 255] on button "Update" at bounding box center [177, 250] width 117 height 11
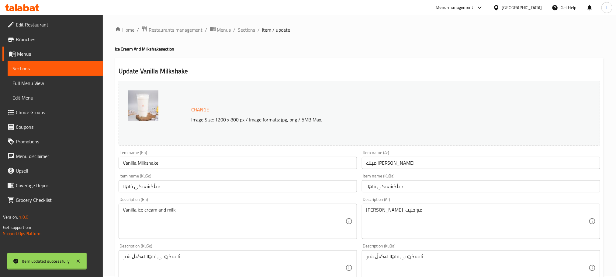
scroll to position [0, 0]
click at [47, 84] on span "Full Menu View" at bounding box center [54, 82] width 85 height 7
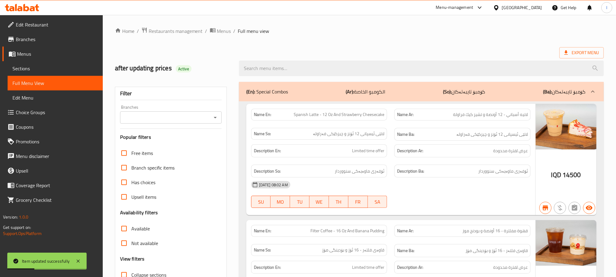
click at [215, 117] on icon "Open" at bounding box center [215, 117] width 7 height 7
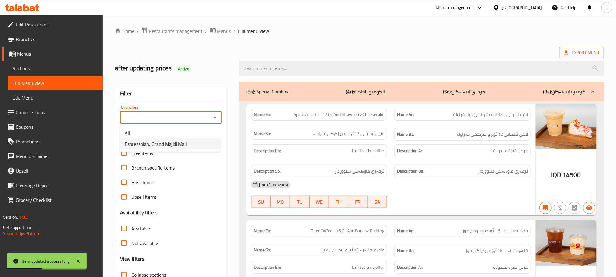
click at [188, 143] on li "Espressolab, Grand Majidi Mall" at bounding box center [170, 143] width 101 height 11
type input "Espressolab, Grand Majidi Mall"
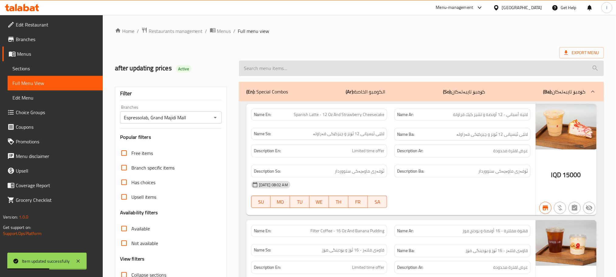
click at [252, 62] on input "search" at bounding box center [421, 69] width 365 height 16
paste input "Vanilla Milkshake"
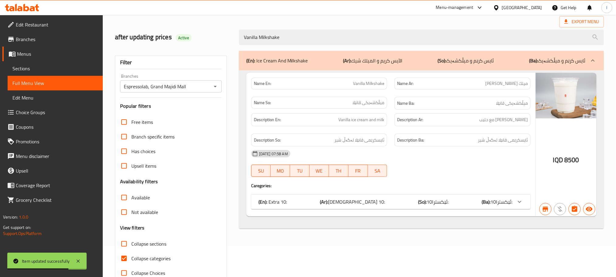
scroll to position [47, 0]
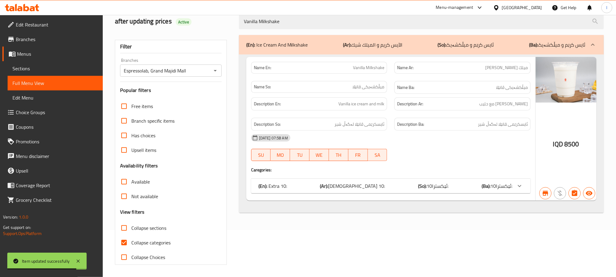
type input "Vanilla Milkshake"
click at [130, 242] on input "Collapse categories" at bounding box center [124, 242] width 15 height 15
checkbox input "false"
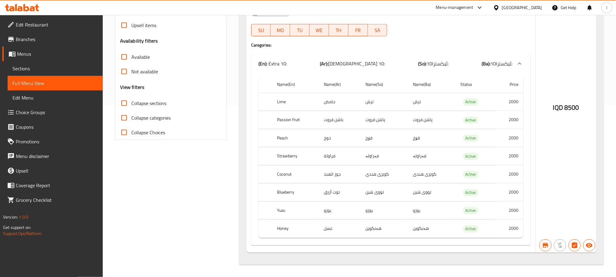
scroll to position [0, 0]
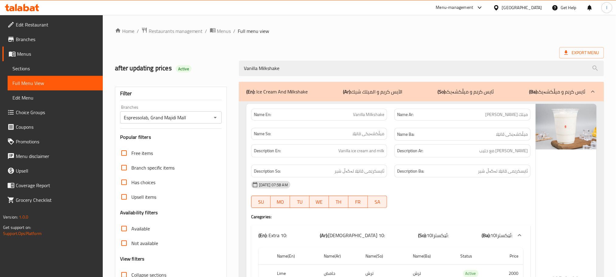
click at [30, 62] on link "Sections" at bounding box center [55, 68] width 95 height 15
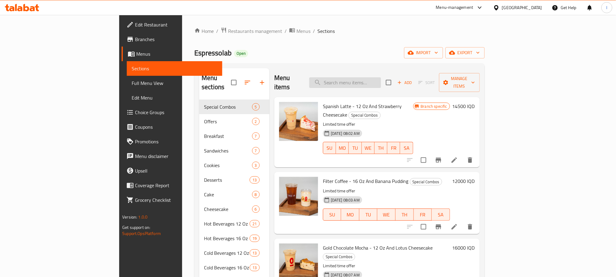
click at [365, 77] on input "search" at bounding box center [345, 82] width 72 height 11
paste input "Chocolate Milkshake"
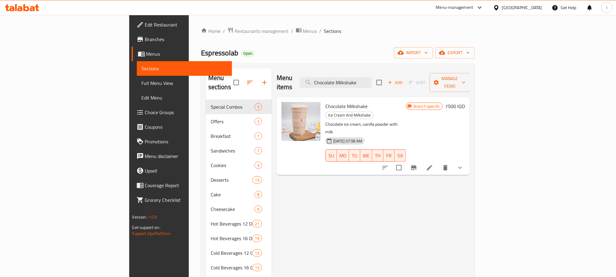
type input "Chocolate Milkshake"
click at [438, 162] on li at bounding box center [429, 167] width 17 height 11
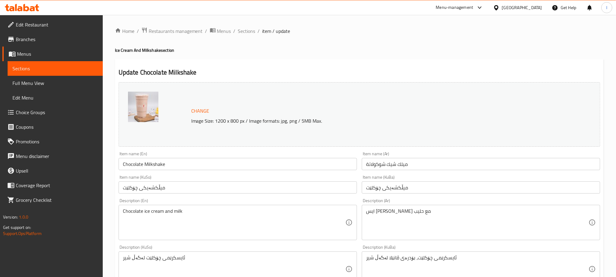
scroll to position [167, 0]
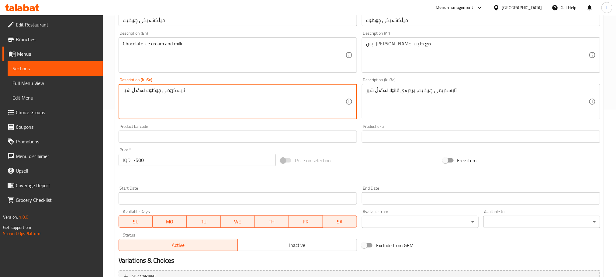
click at [181, 94] on textarea "ئایسکرێمی چۆکلێت لەگەڵ شیر" at bounding box center [234, 101] width 223 height 29
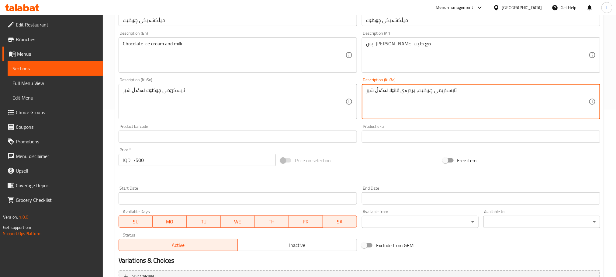
click at [409, 99] on textarea "ئایسکرێمی چۆکلێت، بۆدرەی ڤانێلا لەگەڵ شیر" at bounding box center [477, 101] width 223 height 29
paste textarea
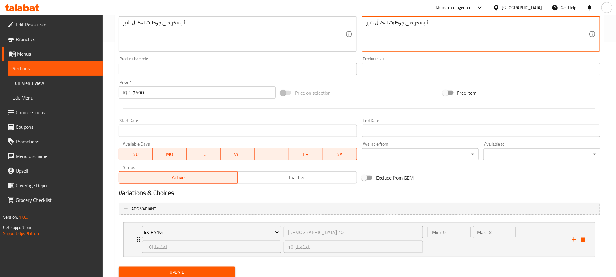
scroll to position [257, 0]
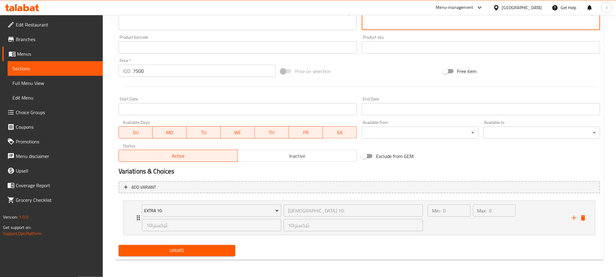
type textarea "ئایسکرێمی چۆکلێت لەگەڵ شیر"
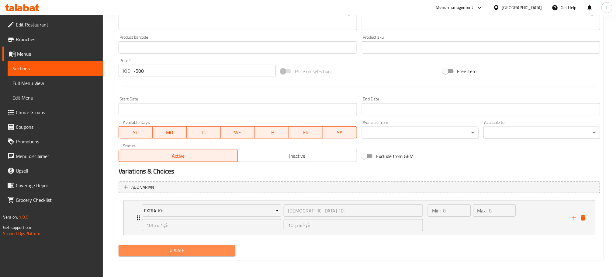
click at [185, 253] on span "Update" at bounding box center [177, 251] width 107 height 8
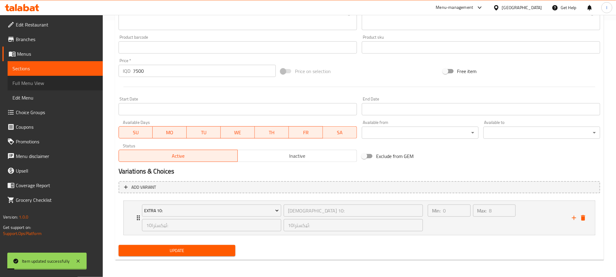
click at [16, 76] on link "Full Menu View" at bounding box center [55, 83] width 95 height 15
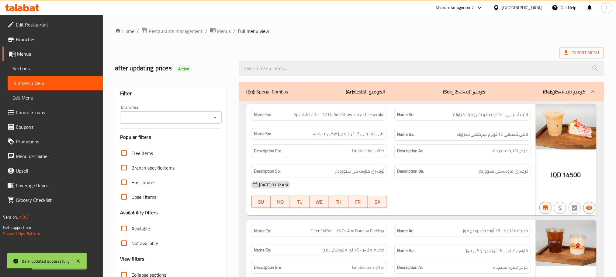
click at [213, 117] on icon "Open" at bounding box center [215, 117] width 7 height 7
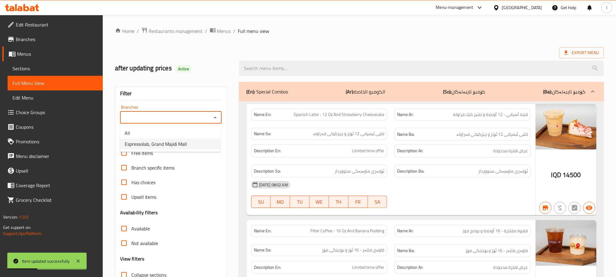
click at [186, 141] on span "Espressolab, Grand Majidi Mall" at bounding box center [156, 143] width 62 height 7
type input "Espressolab, Grand Majidi Mall"
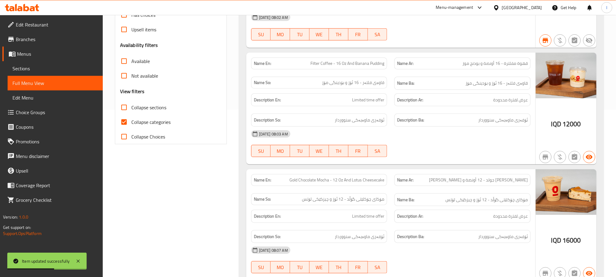
click at [123, 120] on input "Collapse categories" at bounding box center [124, 122] width 15 height 15
checkbox input "false"
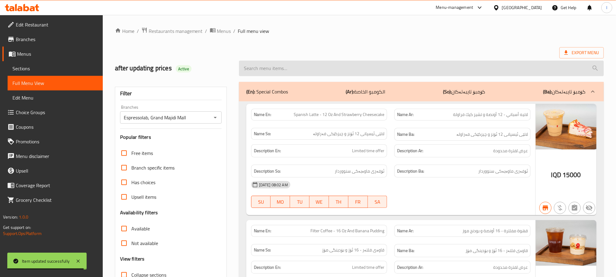
click at [249, 64] on input "search" at bounding box center [421, 69] width 365 height 16
paste input "Chocolate Milkshake"
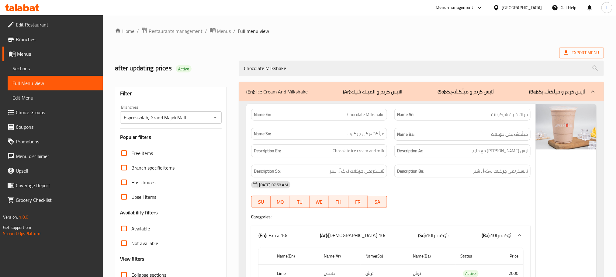
type input "Chocolate Milkshake"
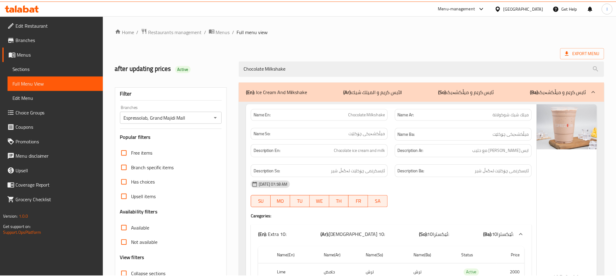
scroll to position [174, 0]
